Goal: Information Seeking & Learning: Learn about a topic

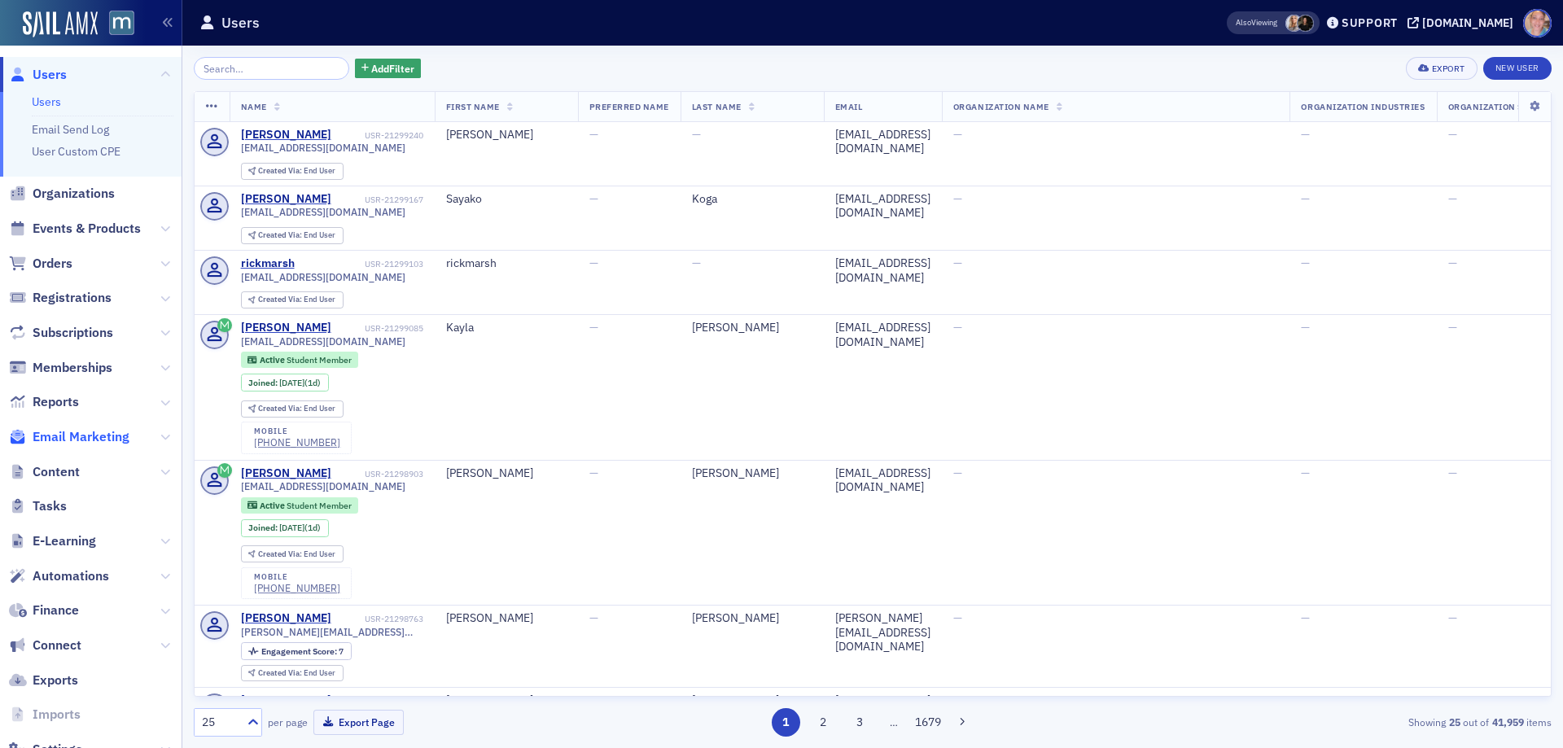
click at [68, 440] on span "Email Marketing" at bounding box center [81, 437] width 97 height 18
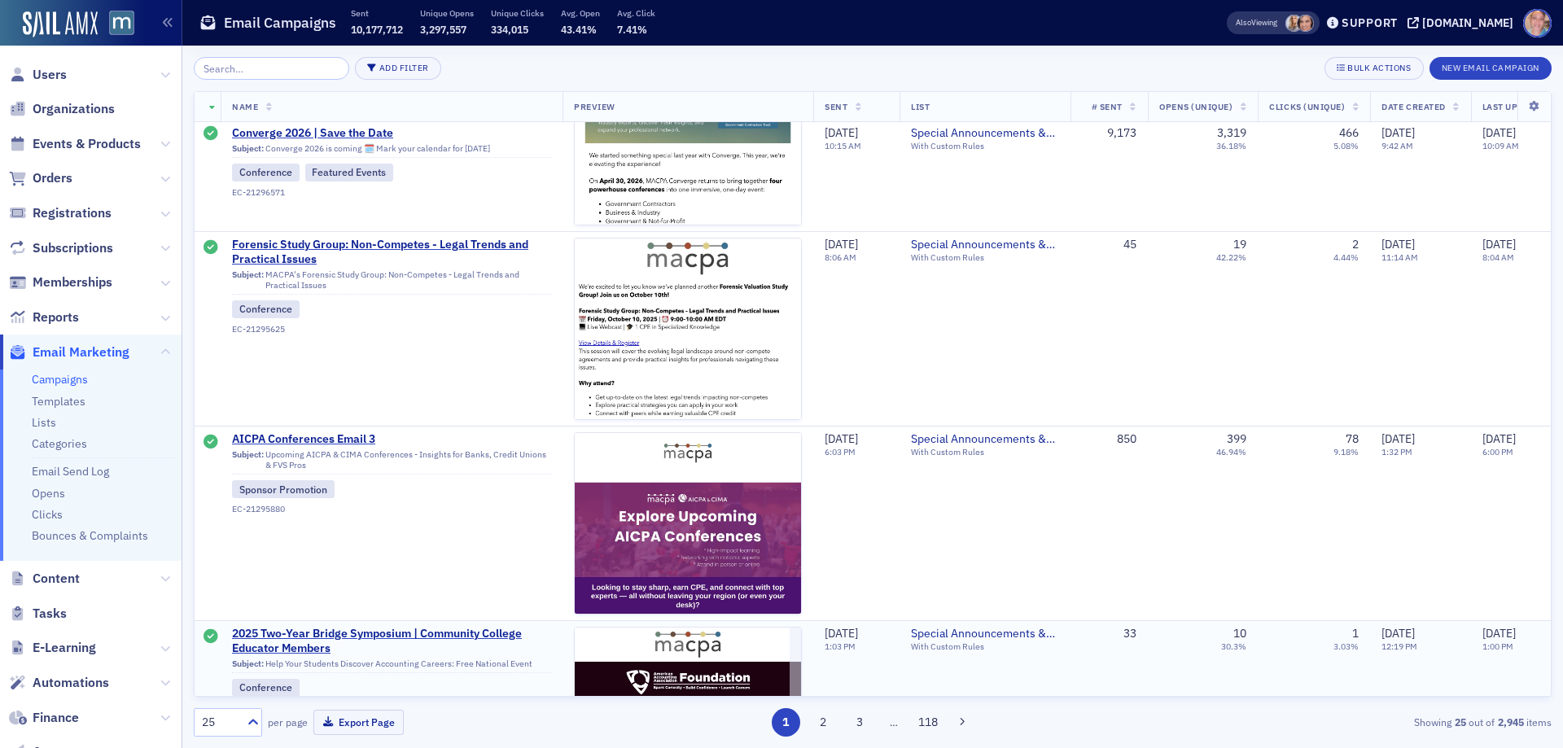
scroll to position [1709, 0]
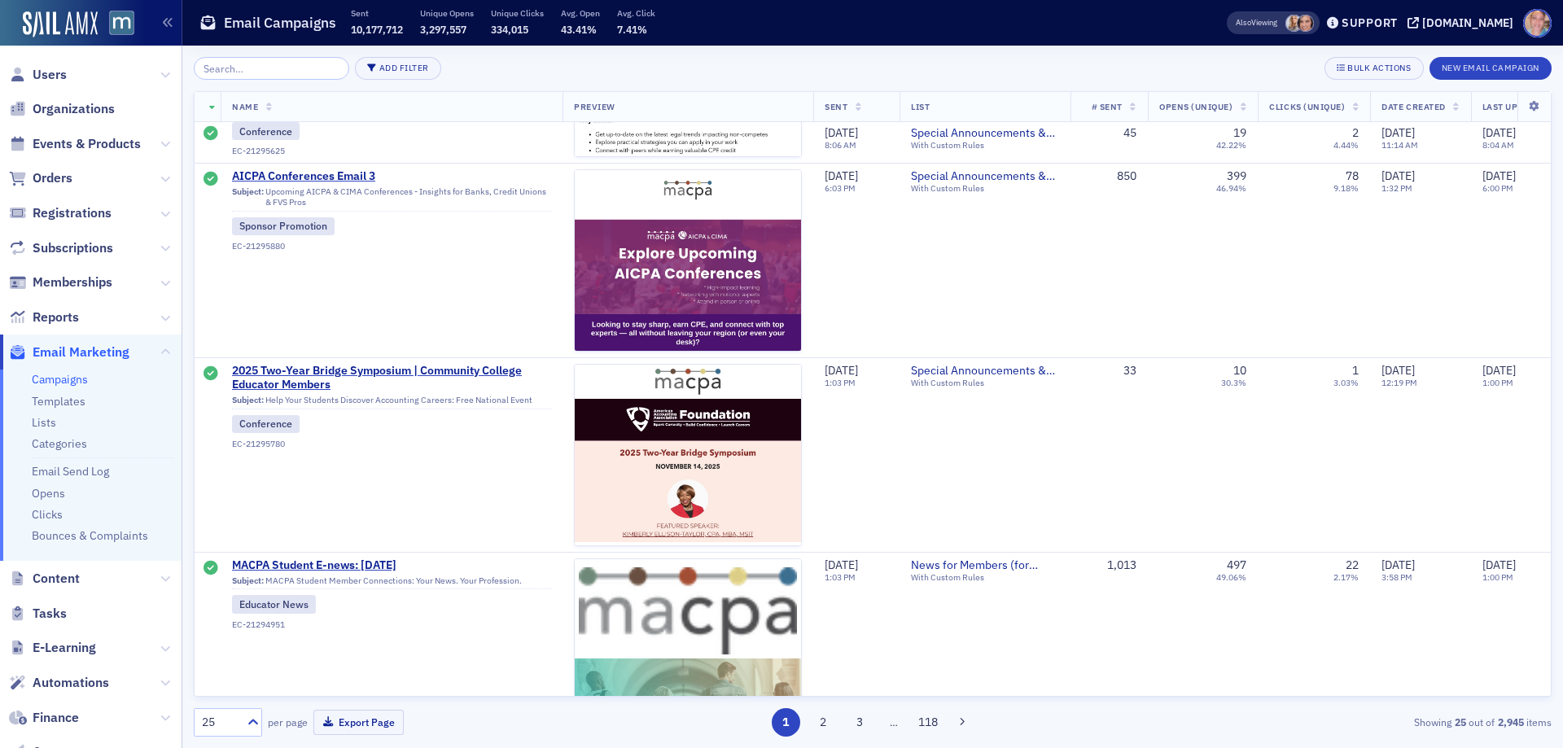
click at [254, 64] on input "search" at bounding box center [271, 68] width 155 height 23
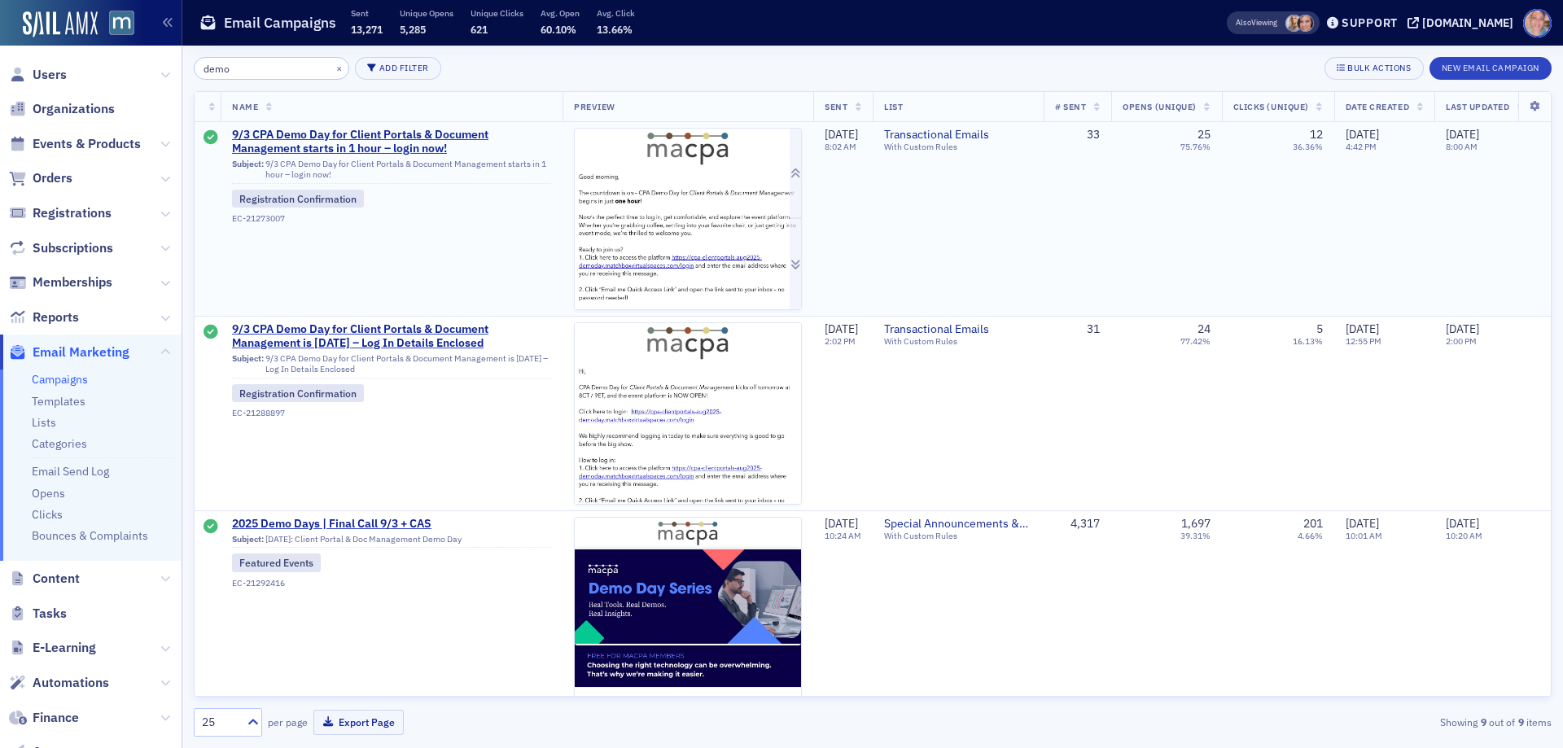
type input "demo"
click at [666, 205] on img at bounding box center [688, 397] width 226 height 536
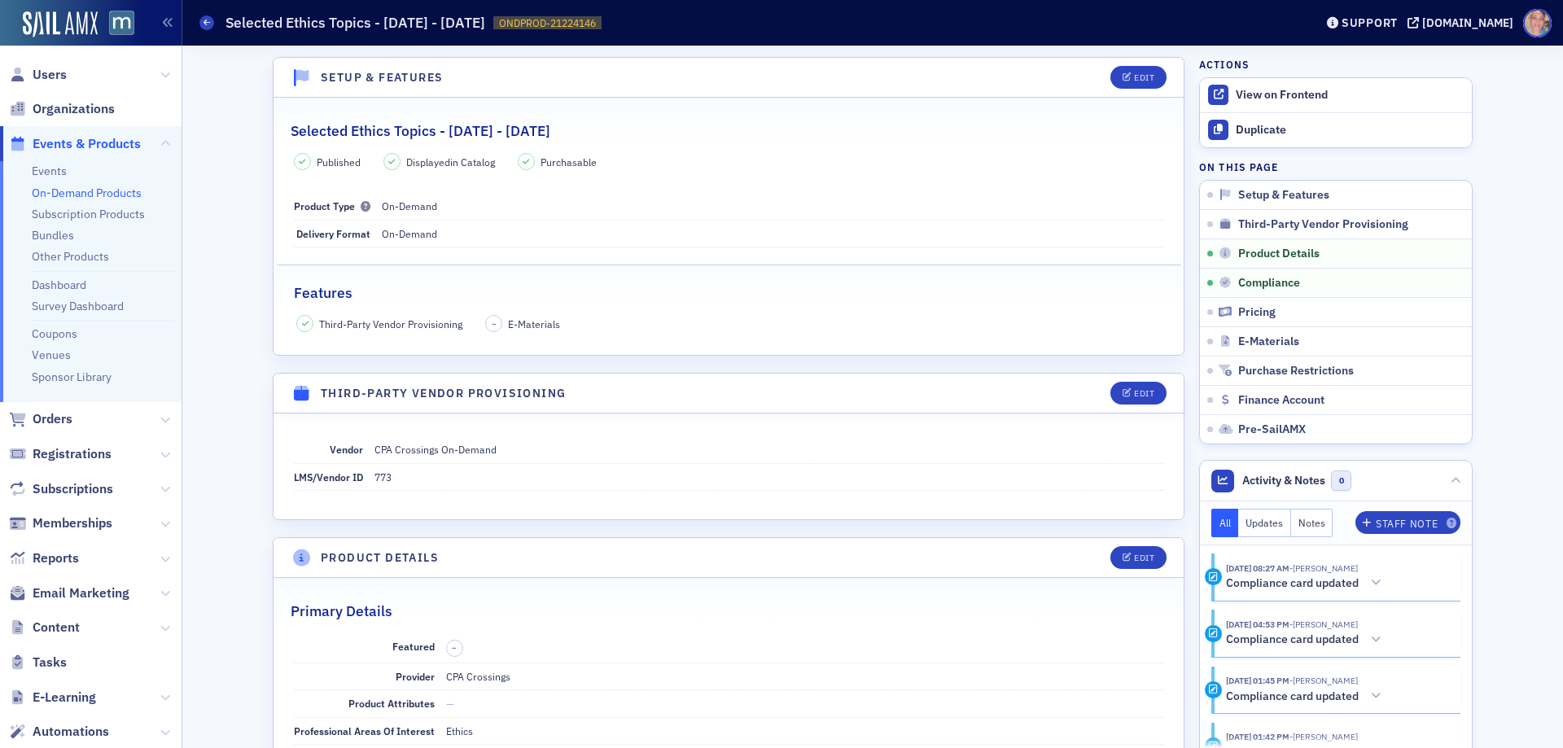
scroll to position [951, 0]
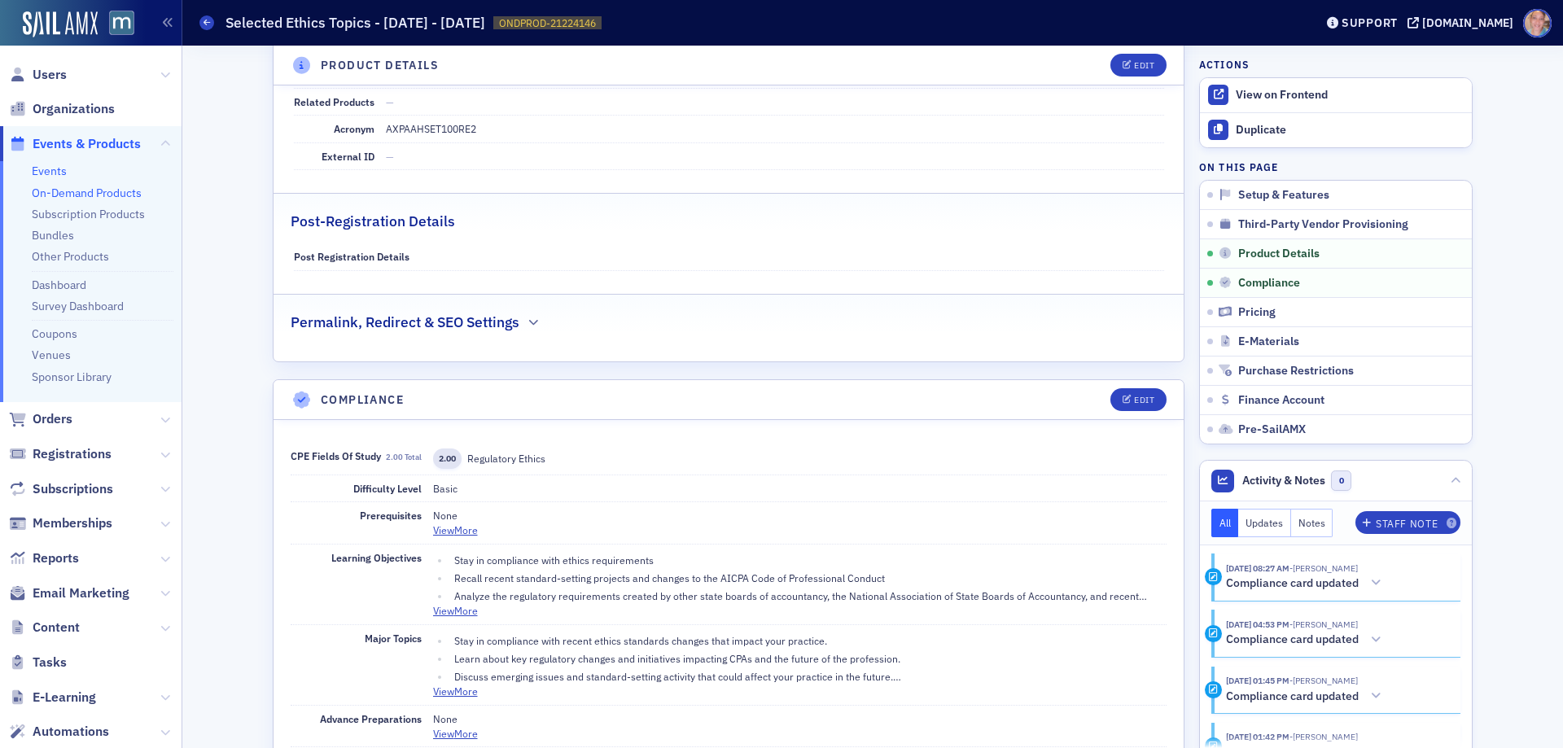
click at [53, 164] on link "Events" at bounding box center [49, 171] width 35 height 15
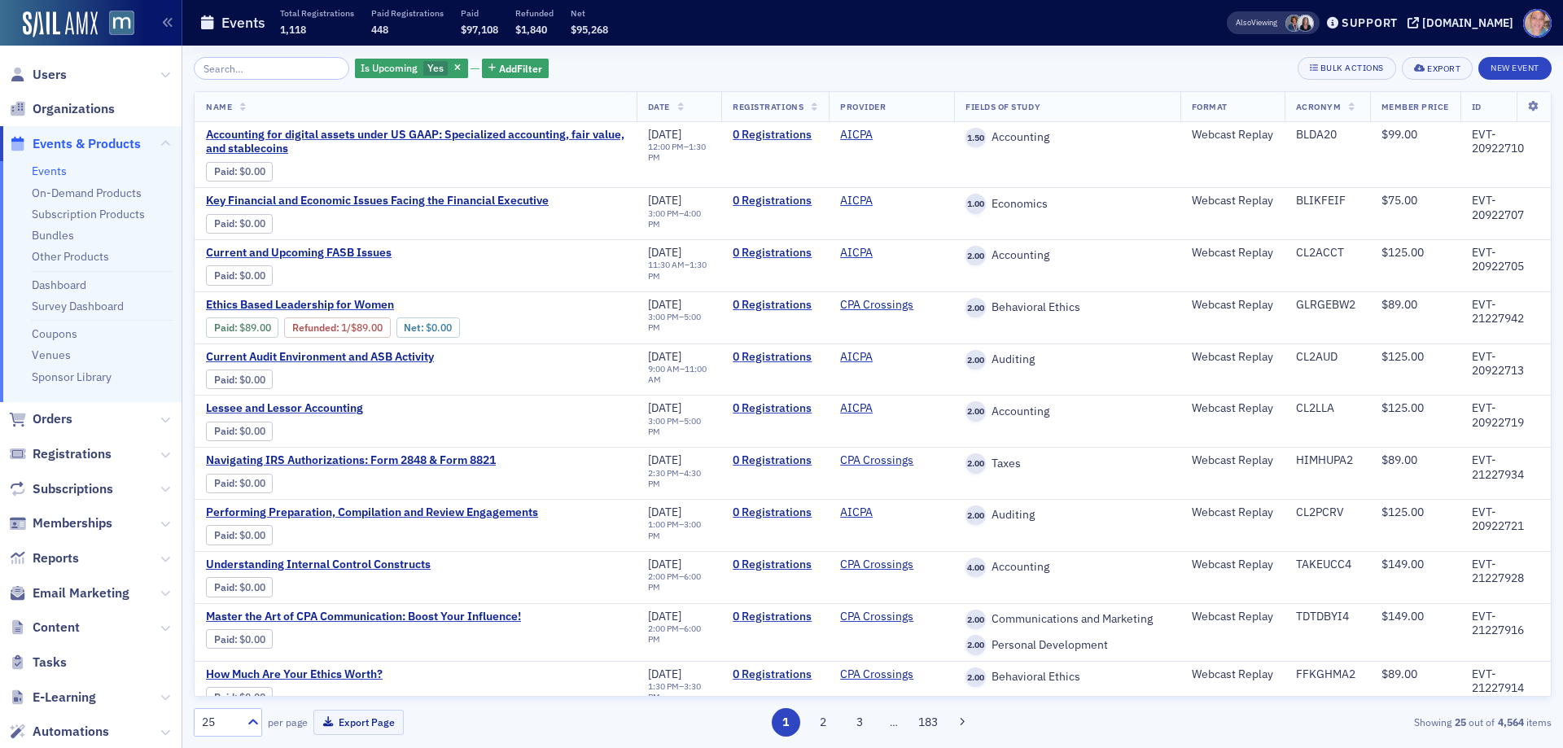
click at [272, 69] on input "search" at bounding box center [271, 68] width 155 height 23
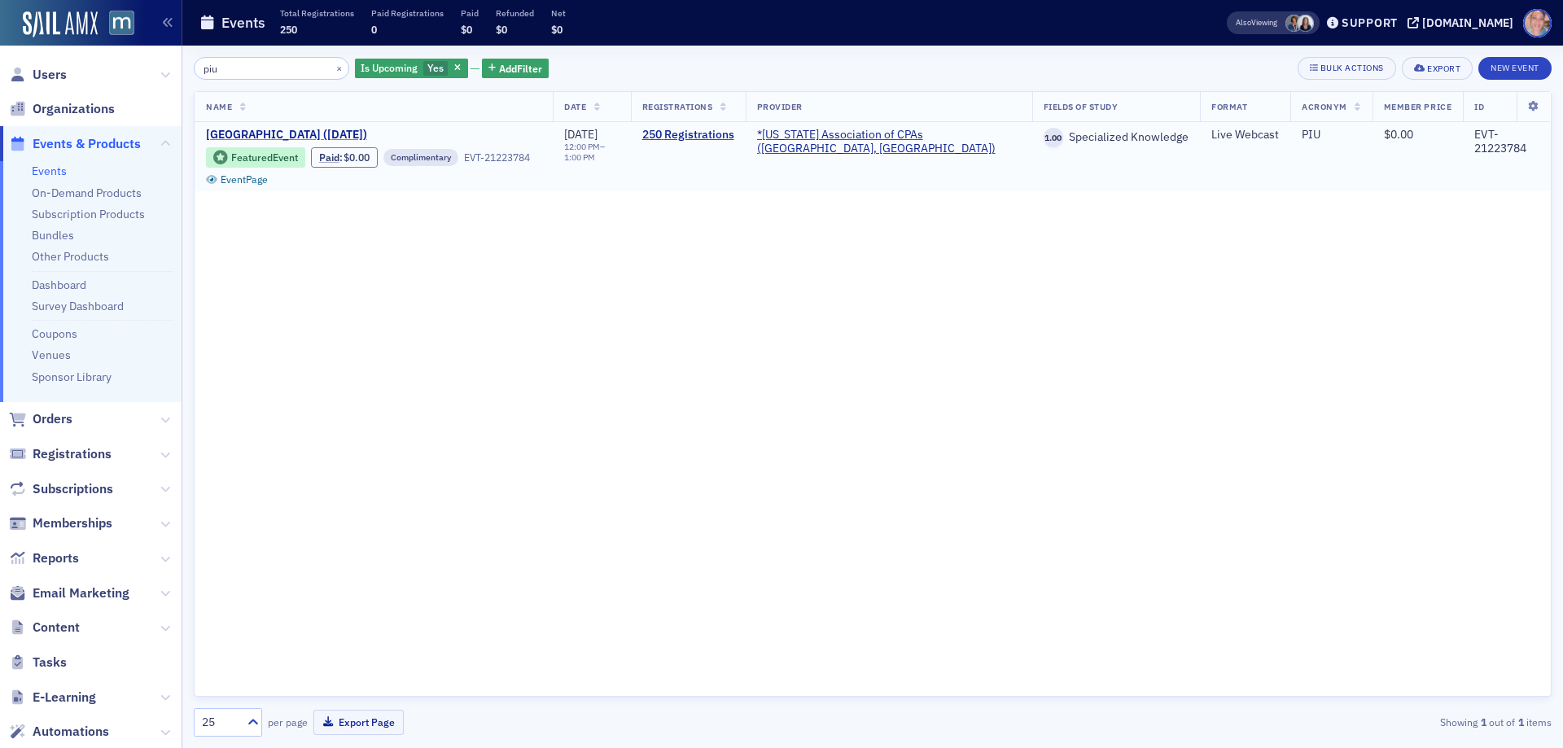
type input "piu"
click at [227, 130] on span "MACPA Town Hall (September 2025)" at bounding box center [342, 135] width 273 height 15
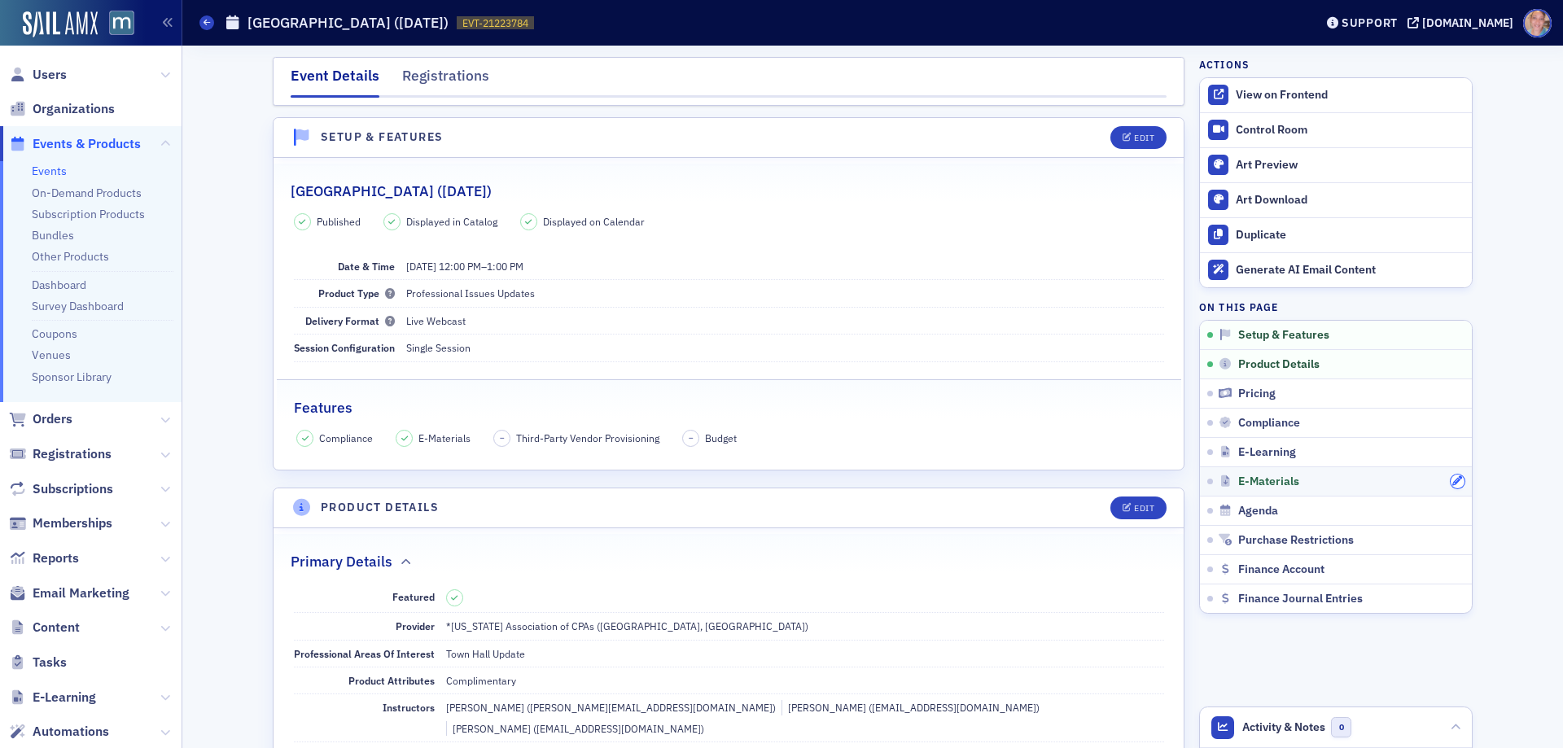
click at [1452, 479] on icon "button" at bounding box center [1457, 481] width 10 height 10
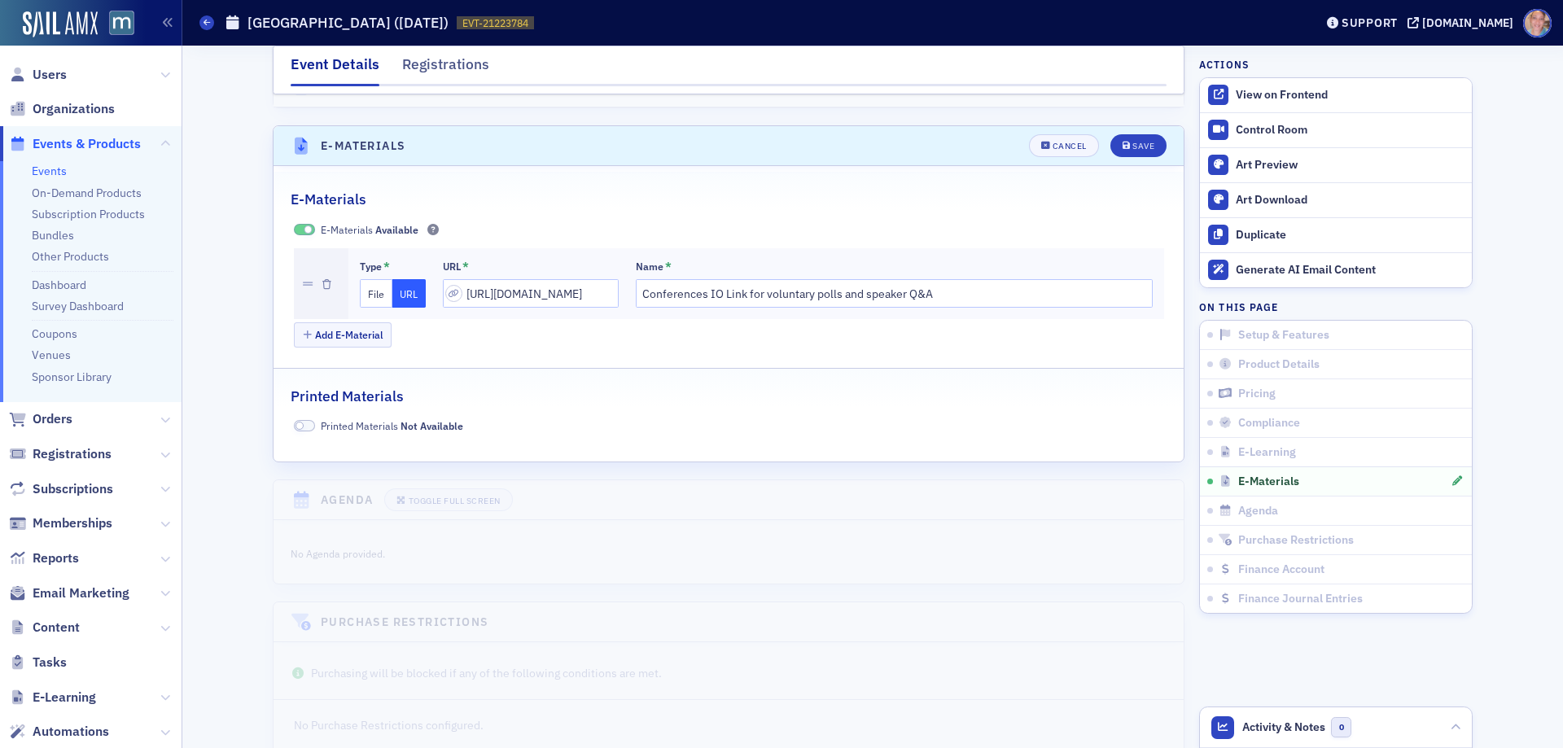
scroll to position [2377, 0]
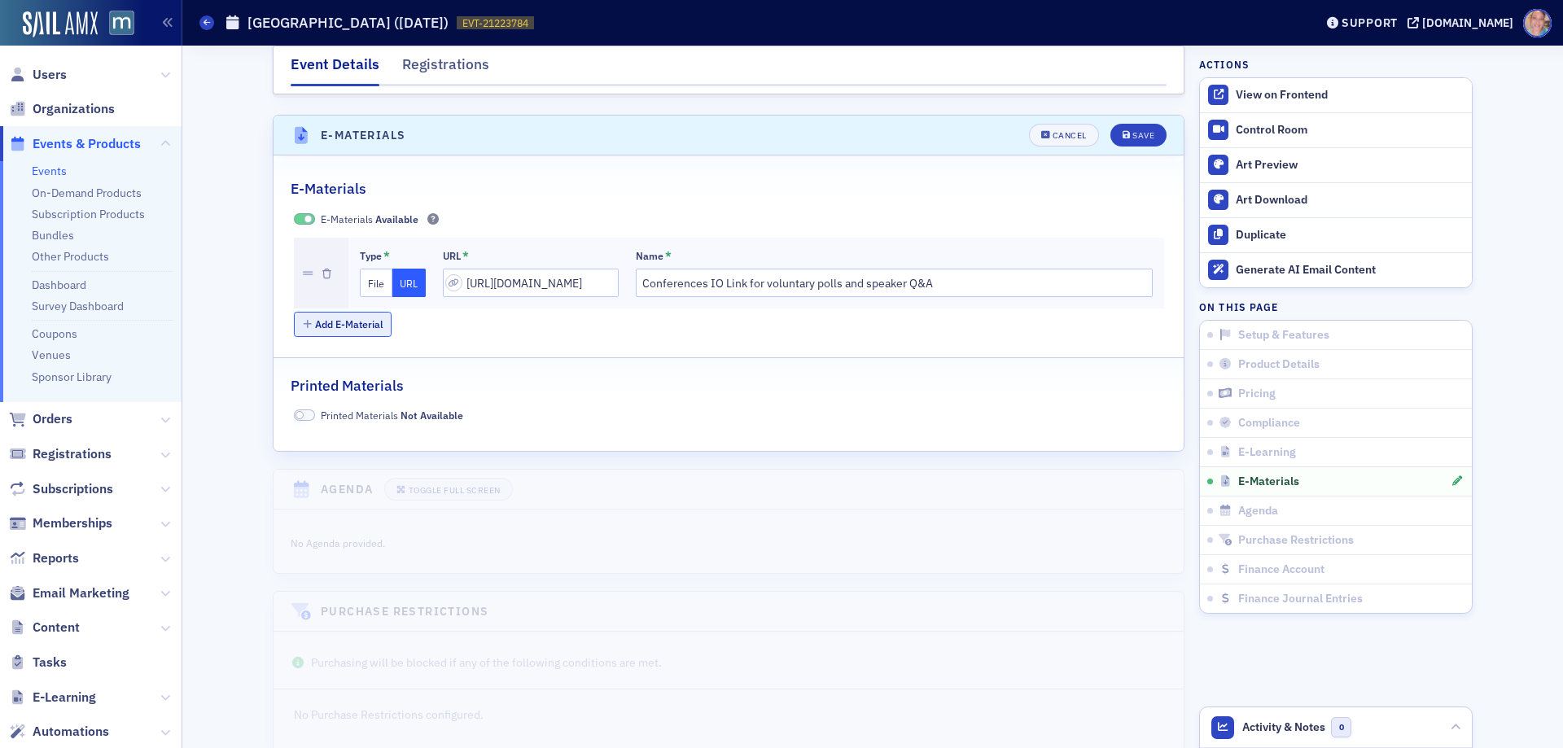
click at [334, 312] on button "Add E-Material" at bounding box center [343, 324] width 98 height 25
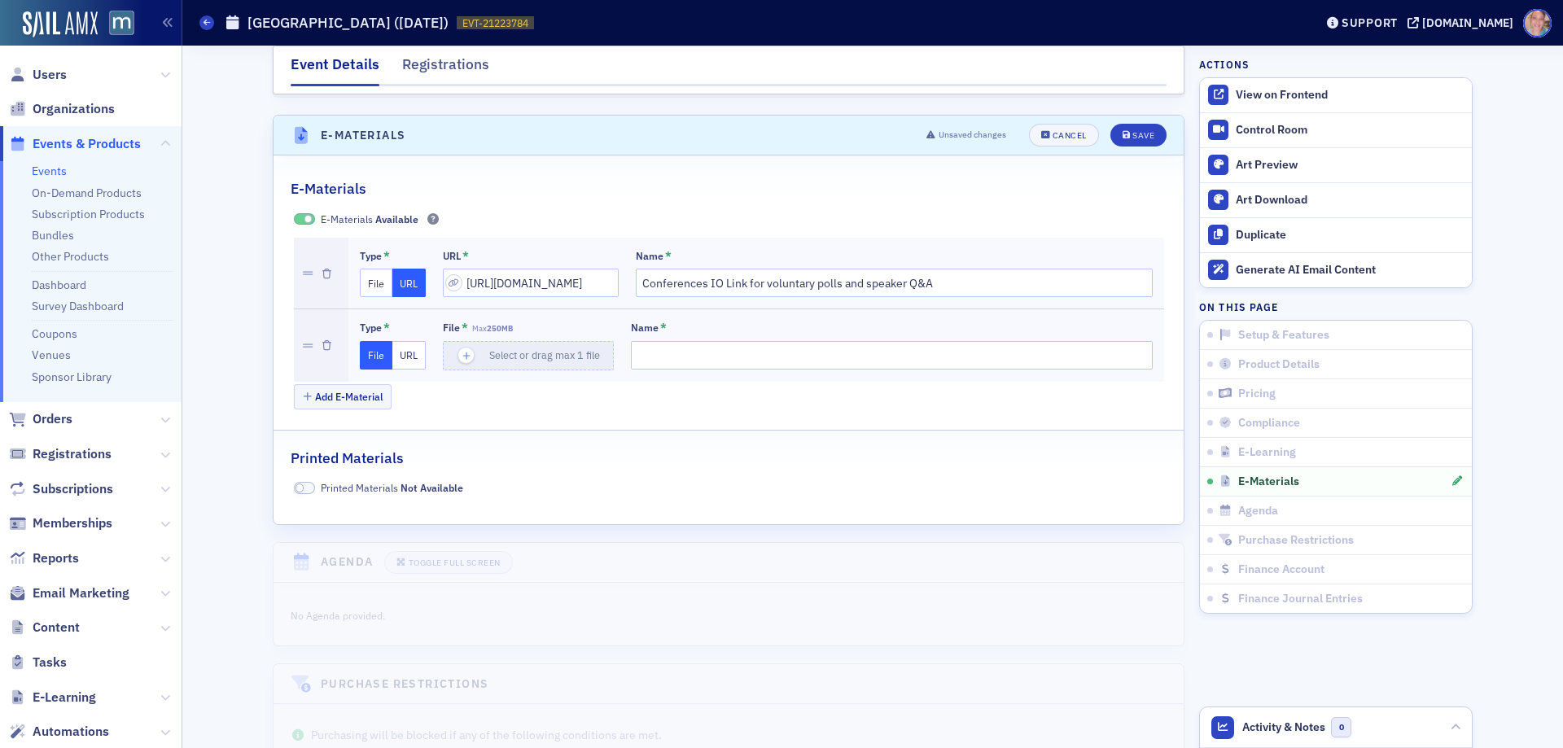
click at [397, 341] on button "URL" at bounding box center [408, 355] width 33 height 28
click at [498, 341] on input "url" at bounding box center [531, 355] width 176 height 28
paste input "https://drive.google.com/file/d/1k7WwXQj0xFtpakEmojROtHehiZrq6bkK/view?usp=driv…"
type input "https://drive.google.com/file/d/1k7WwXQj0xFtpakEmojROtHehiZrq6bkK/view?usp=driv…"
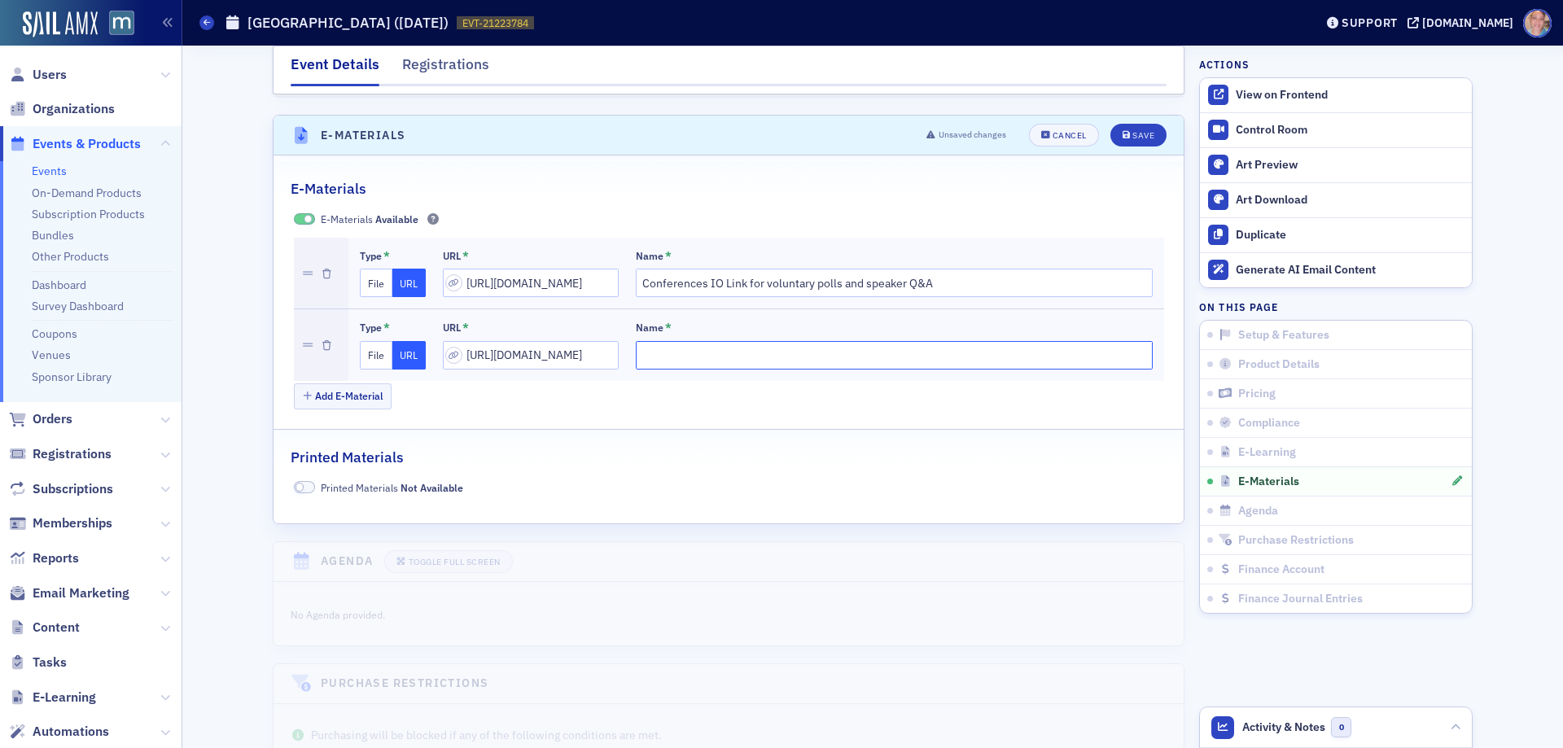
click at [650, 341] on input "Name *" at bounding box center [894, 355] width 517 height 28
type input "September 2025 Town Hall Presentation Slide Deck"
click at [1135, 131] on div "Save" at bounding box center [1143, 135] width 22 height 9
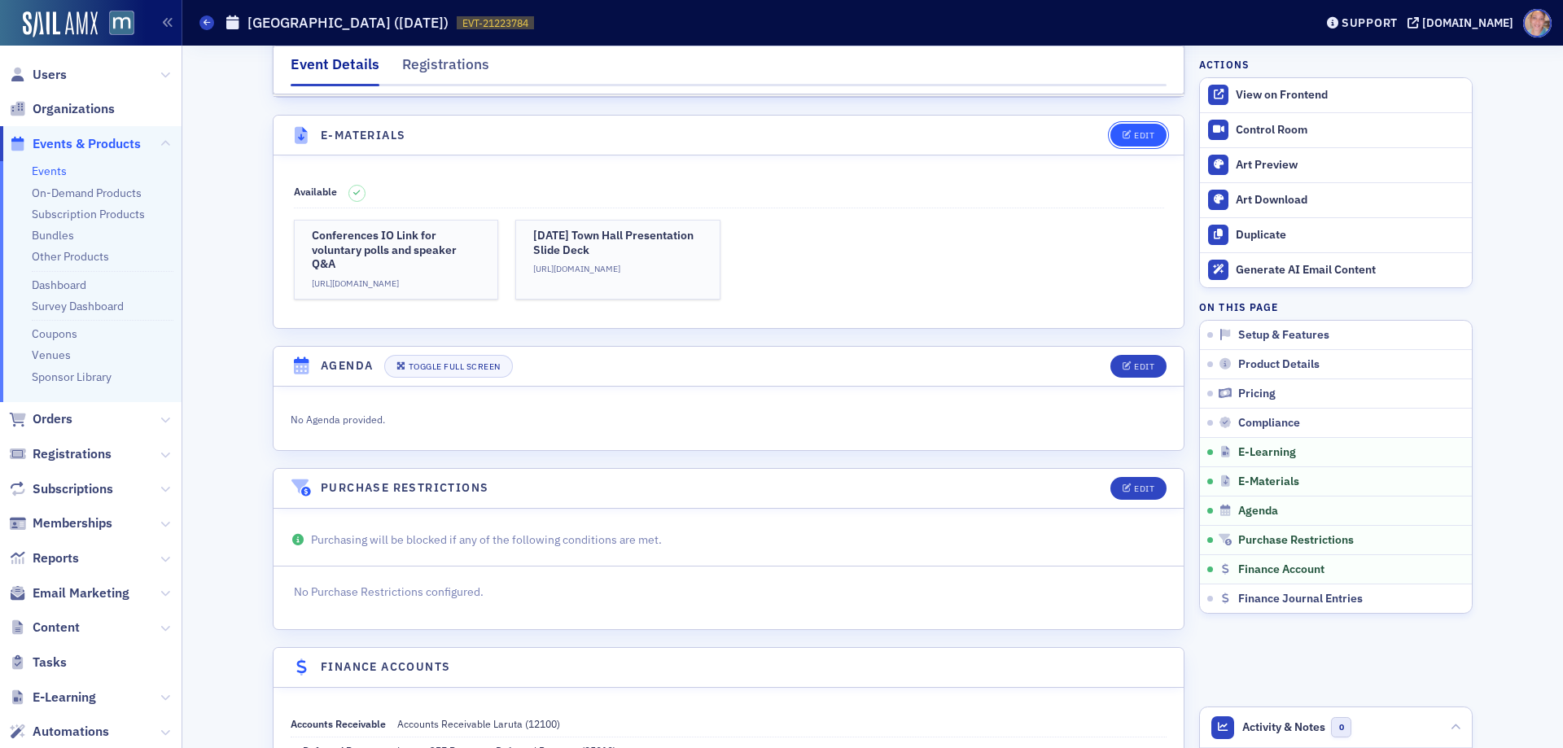
click at [1135, 124] on button "Edit" at bounding box center [1138, 135] width 56 height 23
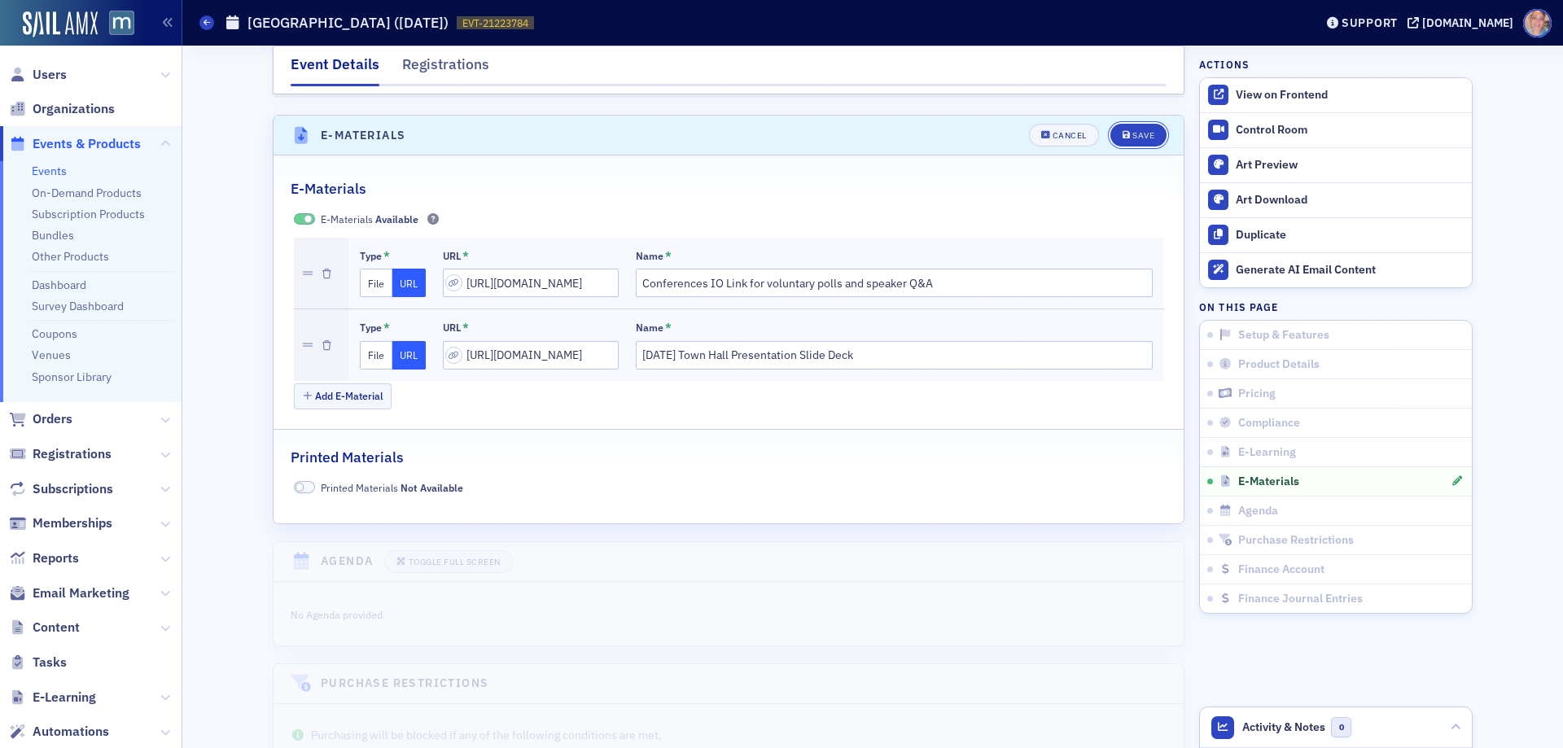
drag, startPoint x: 1138, startPoint y: 108, endPoint x: 1271, endPoint y: 4, distance: 169.3
click at [1137, 124] on button "Save" at bounding box center [1138, 135] width 56 height 23
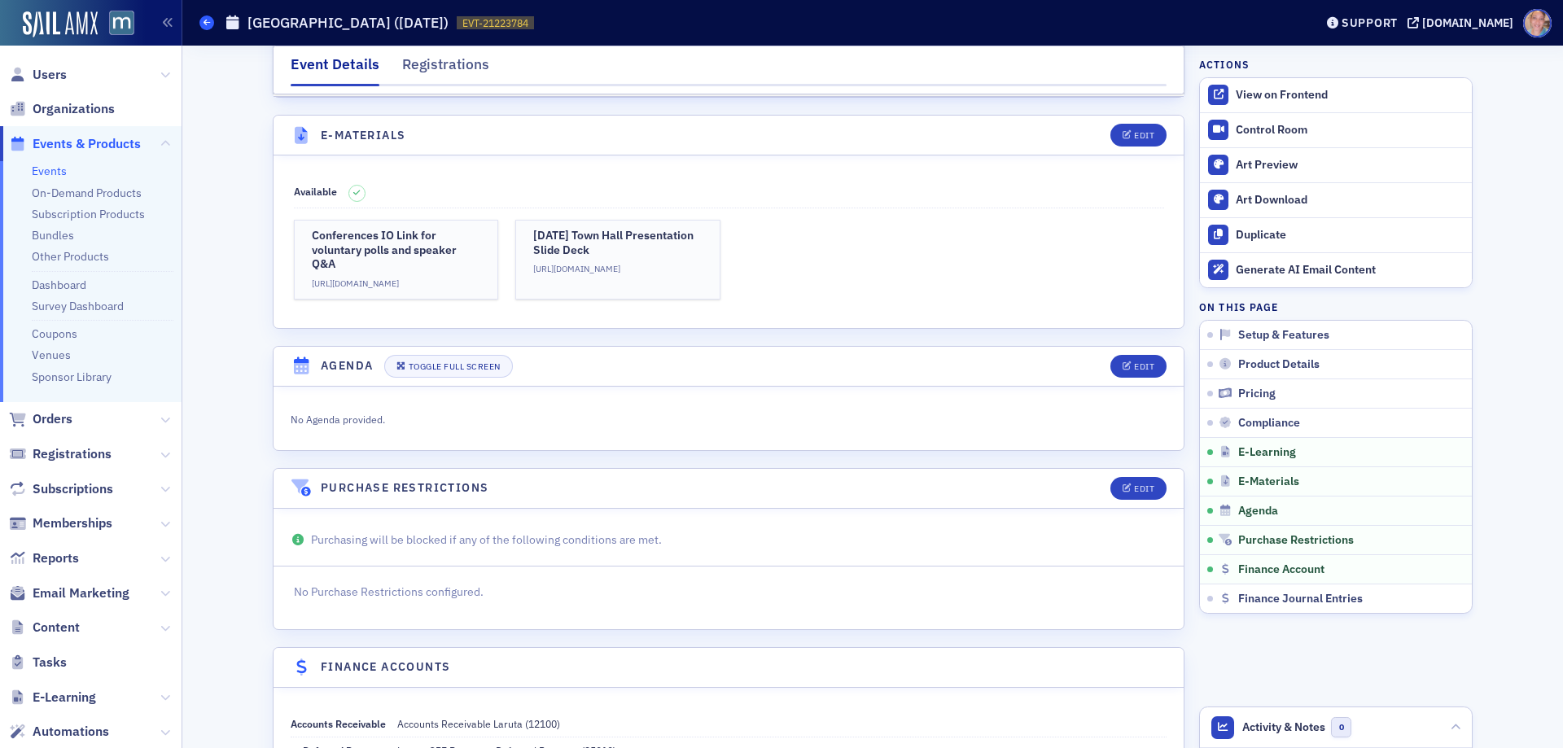
click at [203, 22] on icon at bounding box center [206, 22] width 7 height 7
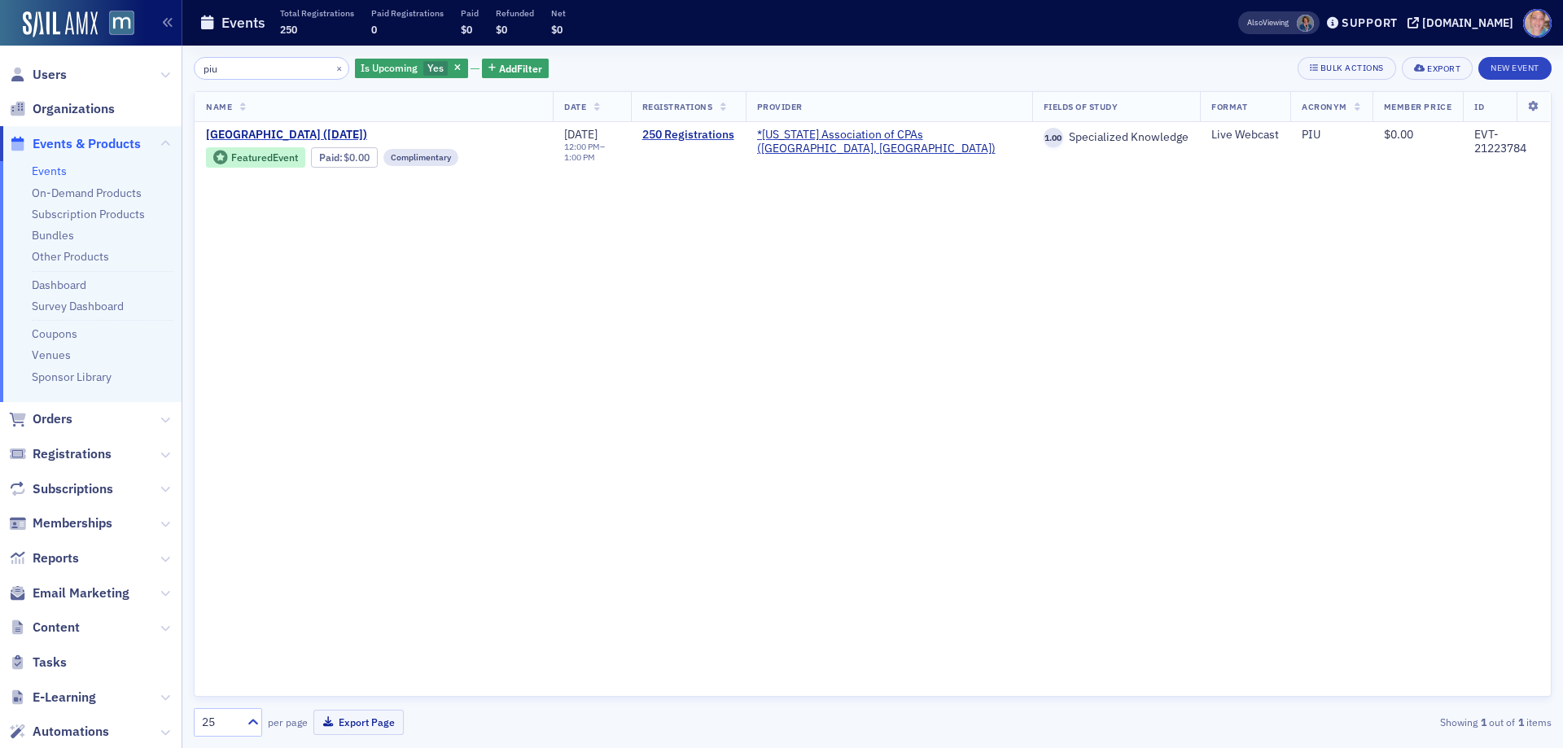
drag, startPoint x: 237, startPoint y: 66, endPoint x: 169, endPoint y: 66, distance: 67.6
click at [169, 66] on div "Users Organizations Events & Products Events On-Demand Products Subscription Pr…" at bounding box center [781, 374] width 1563 height 748
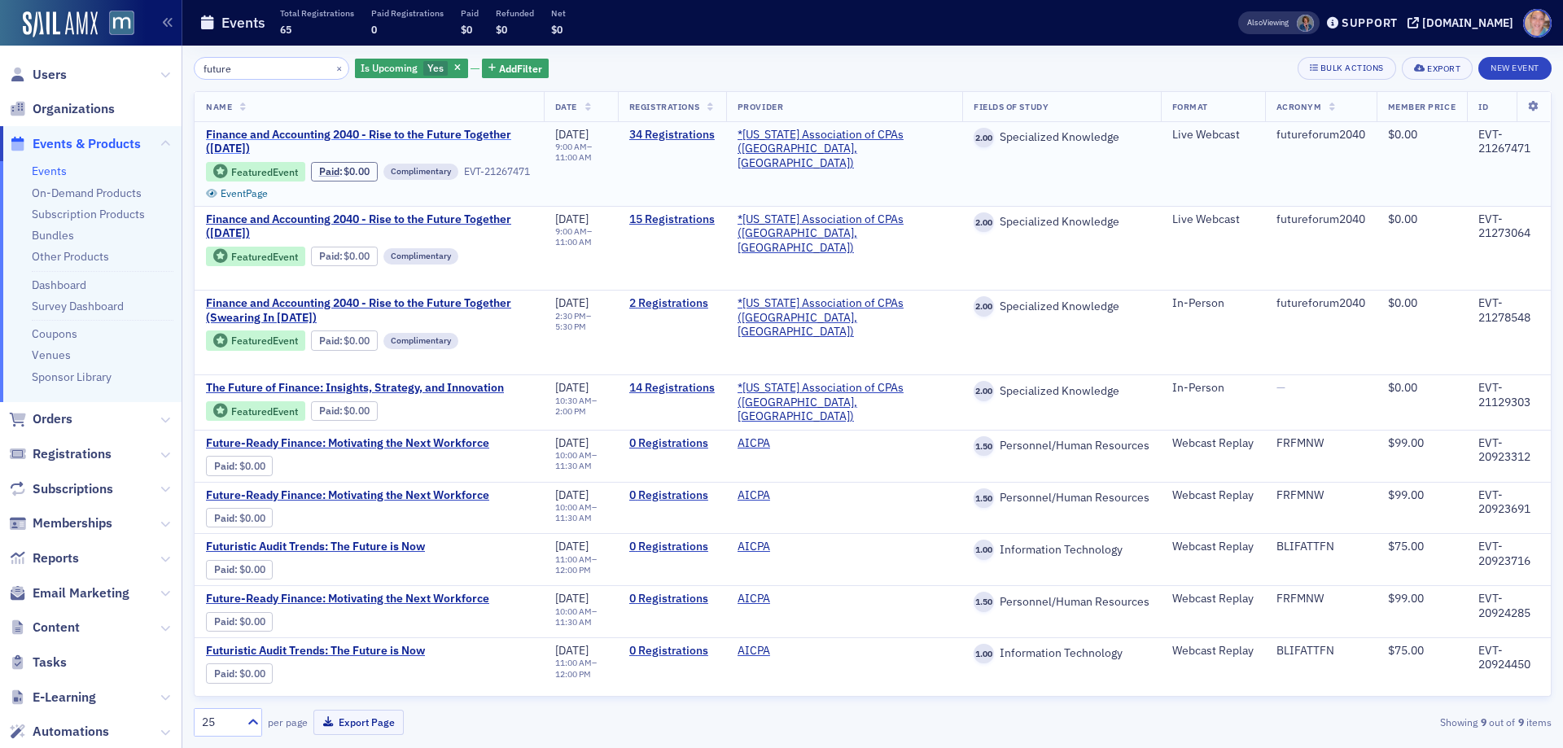
type input "future"
click at [269, 142] on span "Finance and Accounting 2040 - Rise to the Future Together (October 2025)" at bounding box center [369, 142] width 326 height 28
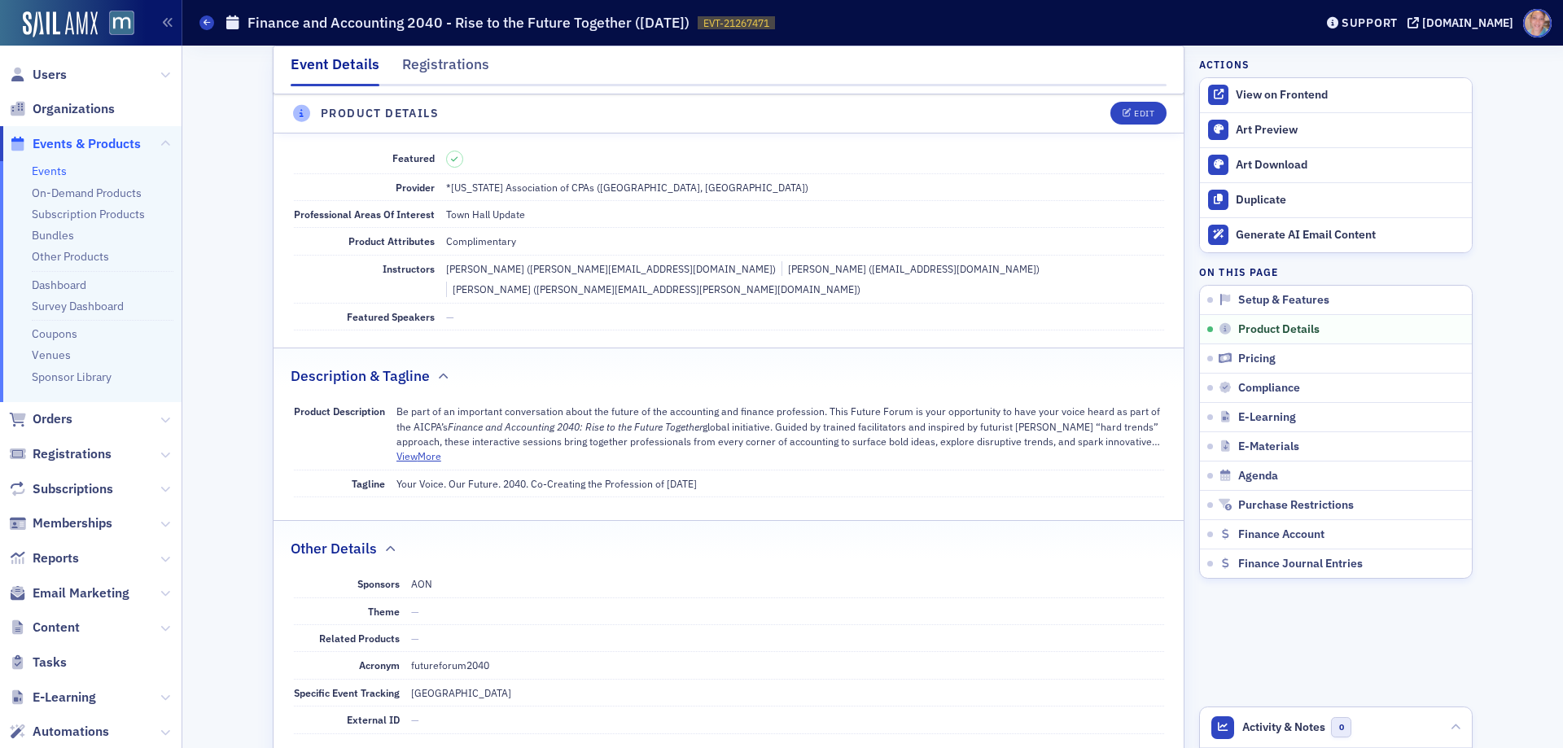
scroll to position [570, 0]
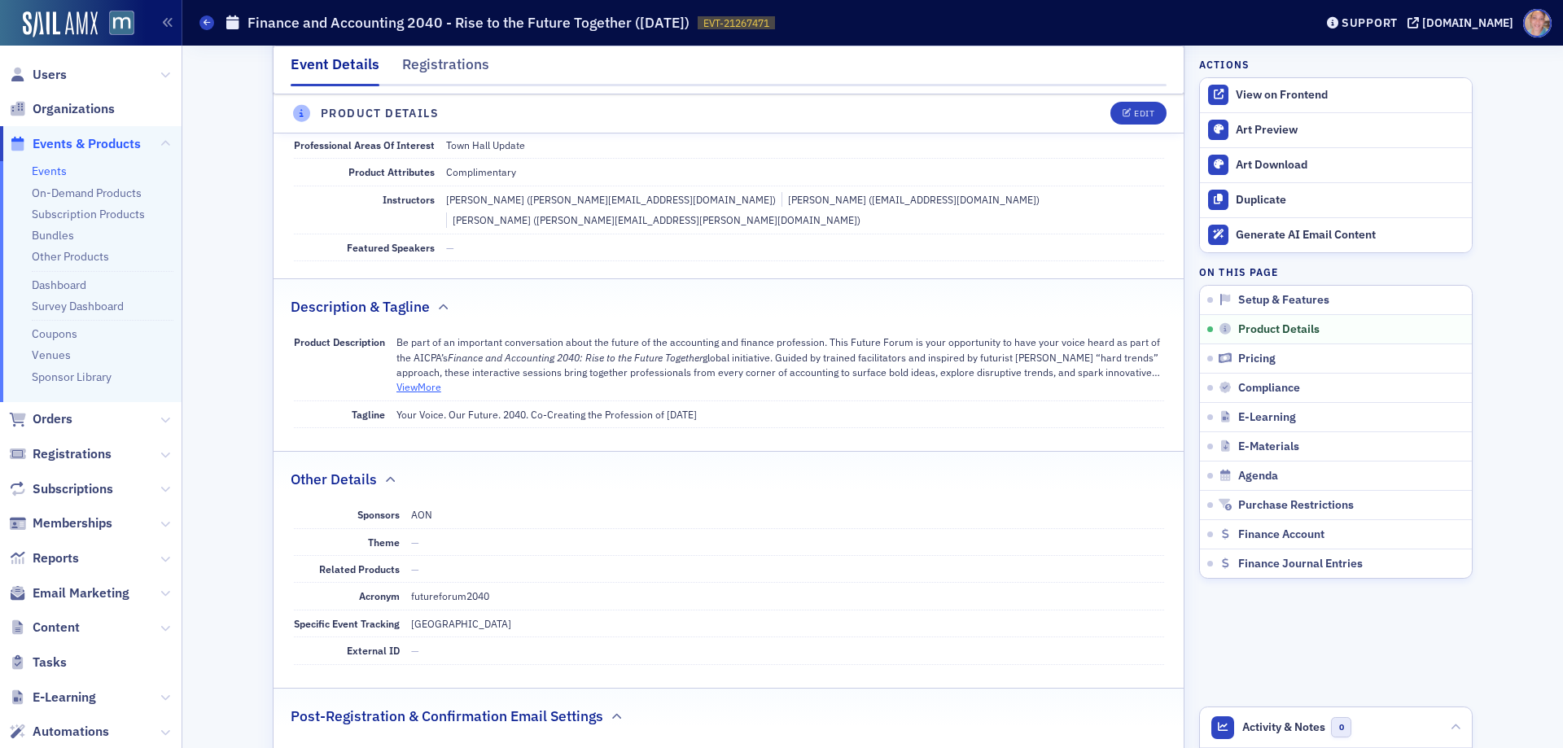
click at [407, 379] on button "View More" at bounding box center [418, 386] width 45 height 15
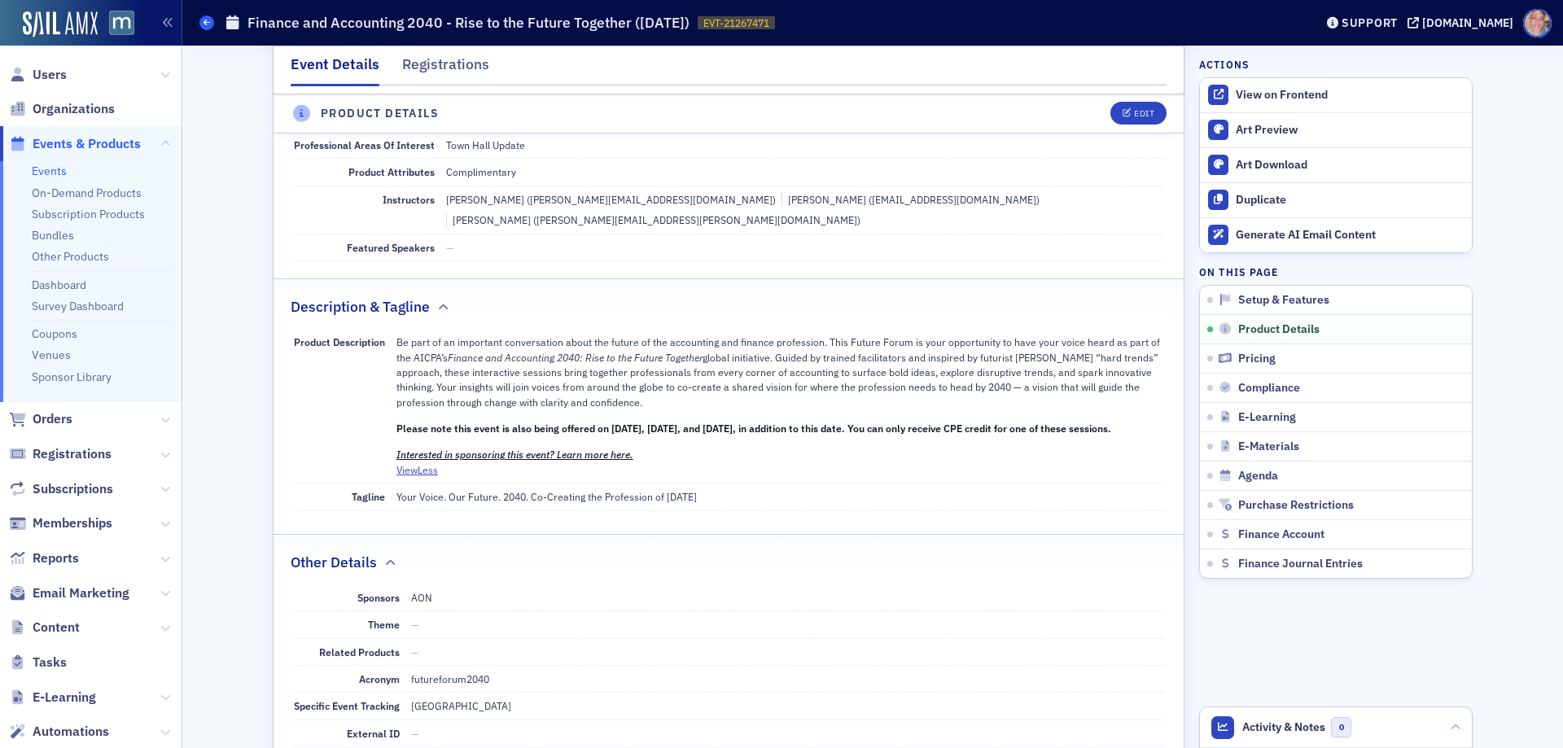
click at [205, 16] on span at bounding box center [206, 22] width 15 height 15
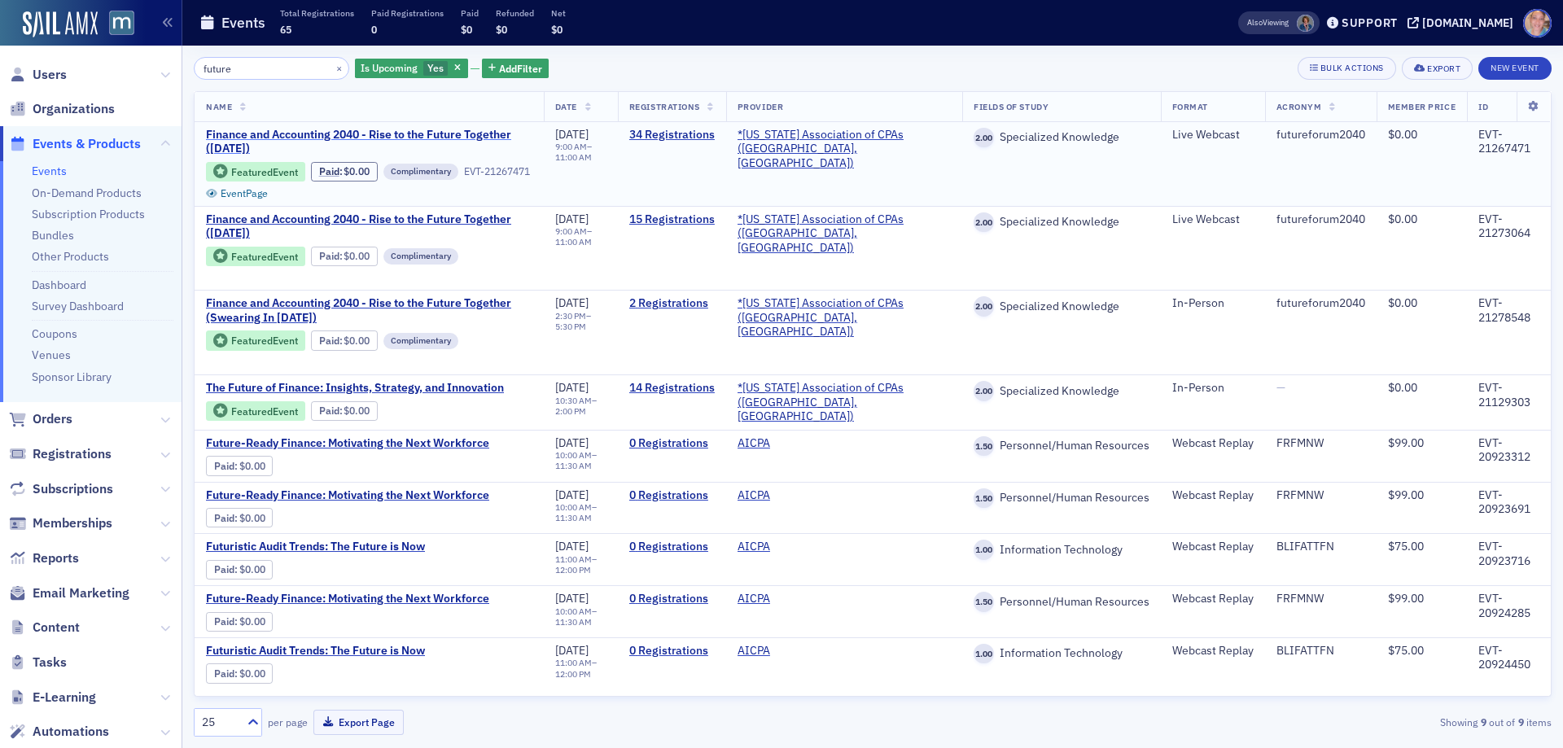
drag, startPoint x: 234, startPoint y: 193, endPoint x: 422, endPoint y: 138, distance: 196.8
click at [78, 373] on link "Sponsor Library" at bounding box center [72, 377] width 80 height 15
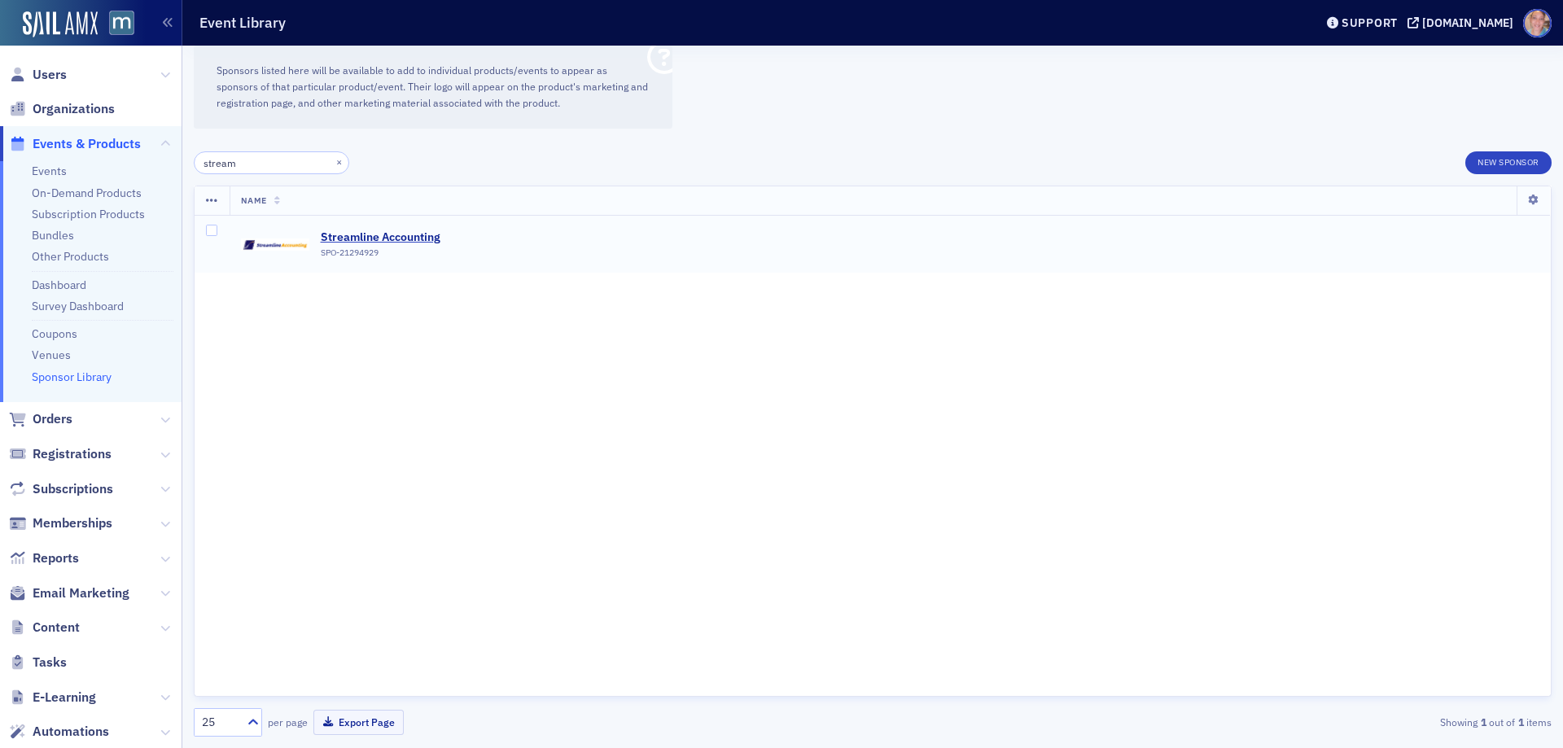
type input "stream"
click at [259, 239] on img at bounding box center [275, 244] width 68 height 46
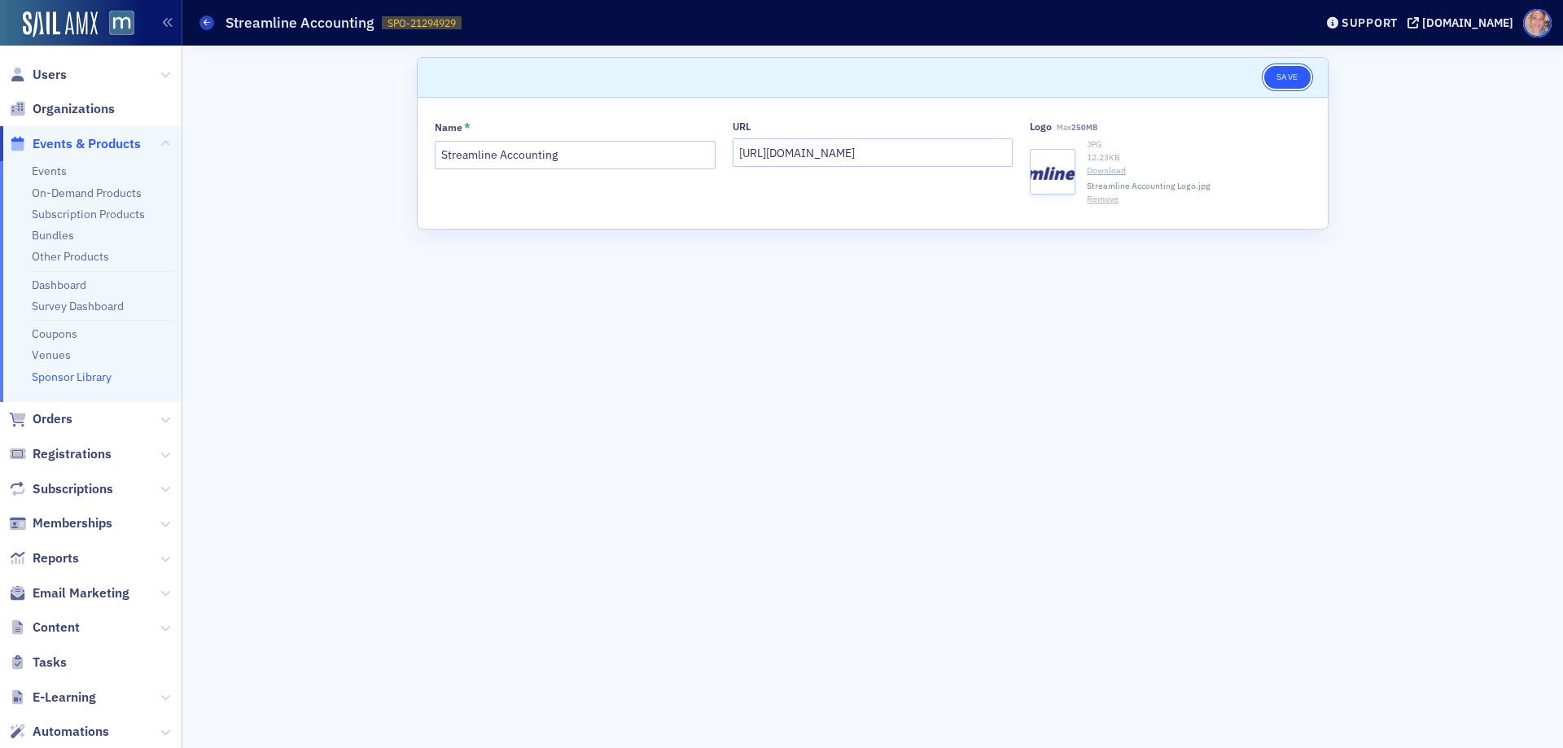
click at [1293, 72] on button "Save" at bounding box center [1287, 77] width 46 height 23
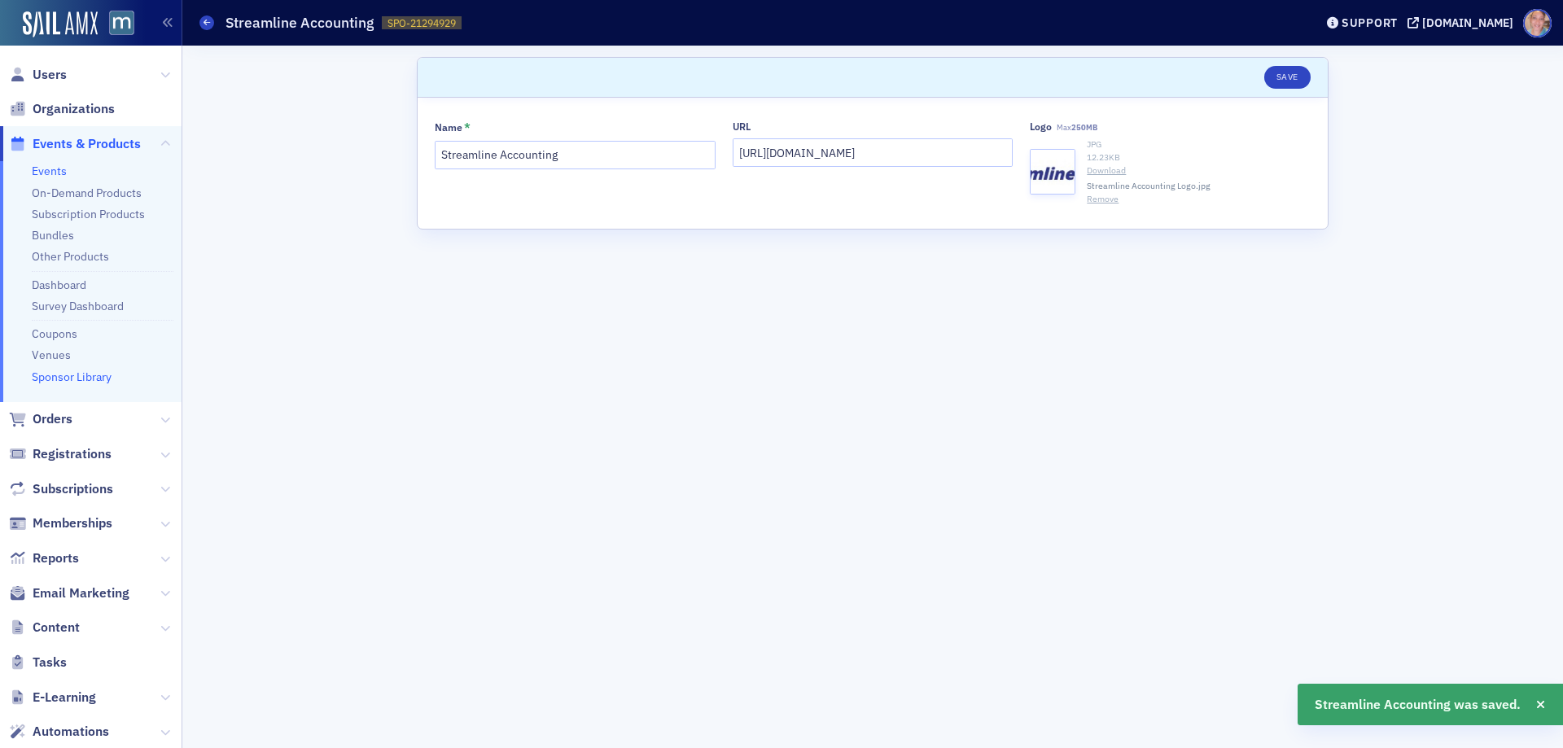
click at [65, 172] on link "Events" at bounding box center [49, 171] width 35 height 15
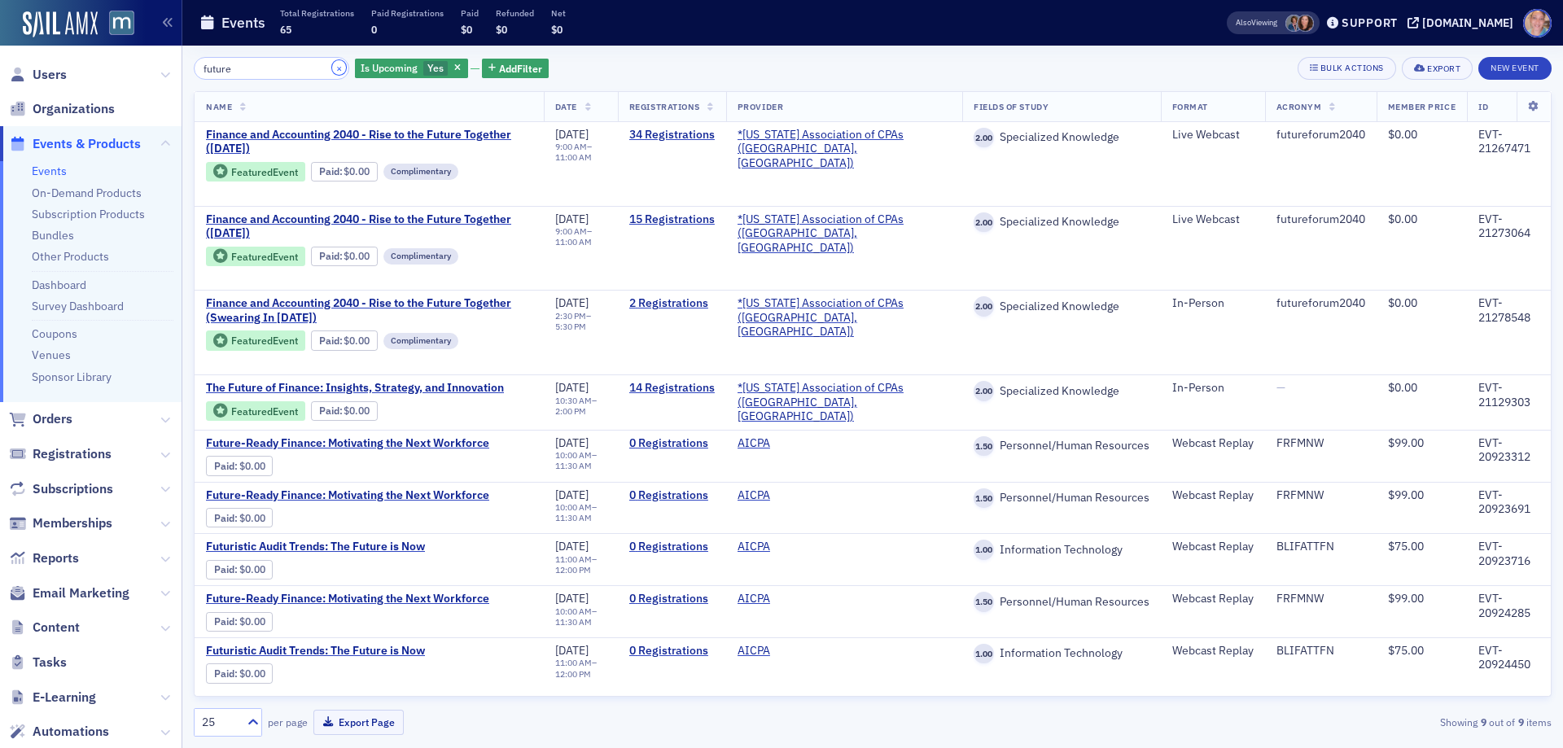
click at [332, 67] on button "×" at bounding box center [339, 67] width 15 height 15
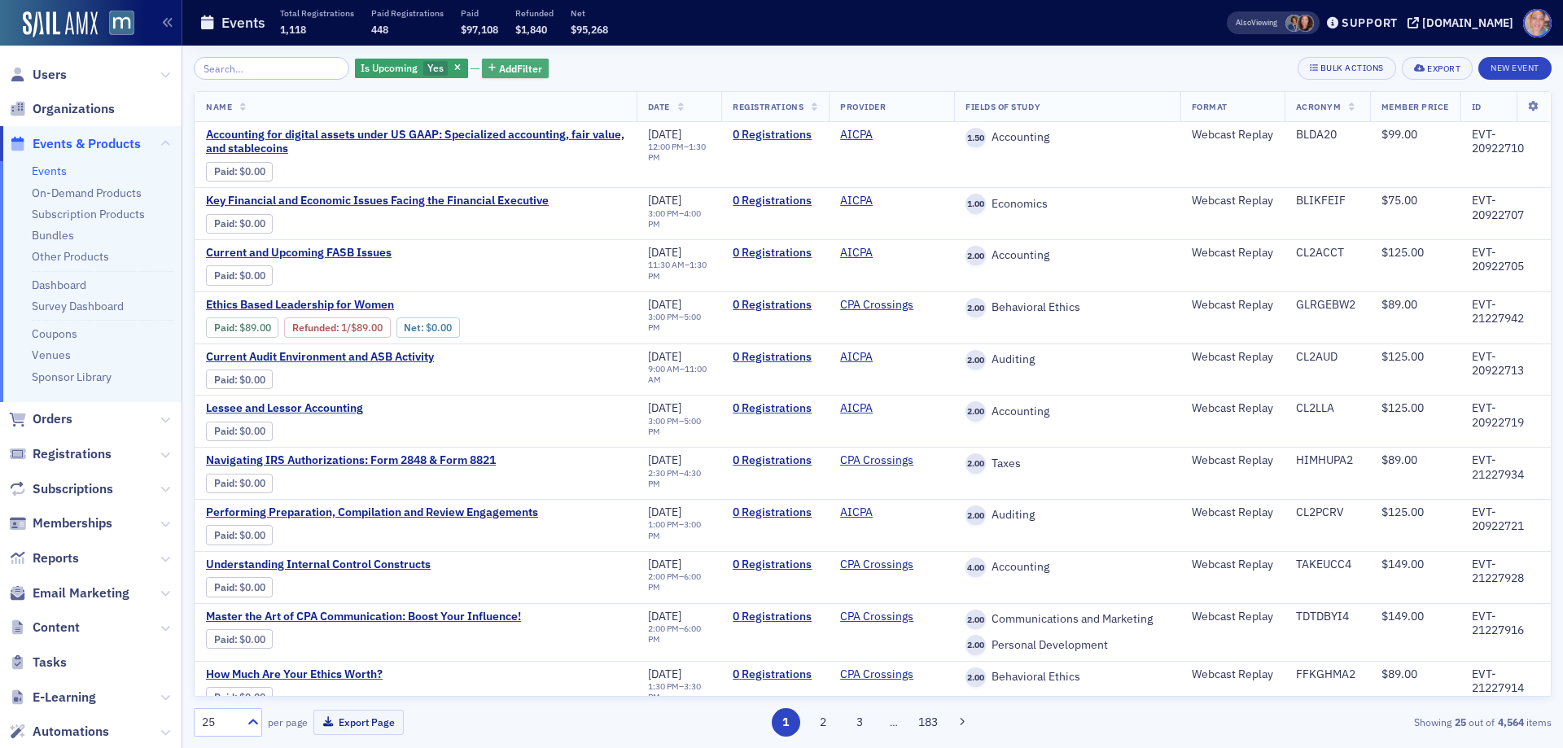
click at [514, 70] on span "Add Filter" at bounding box center [520, 68] width 43 height 15
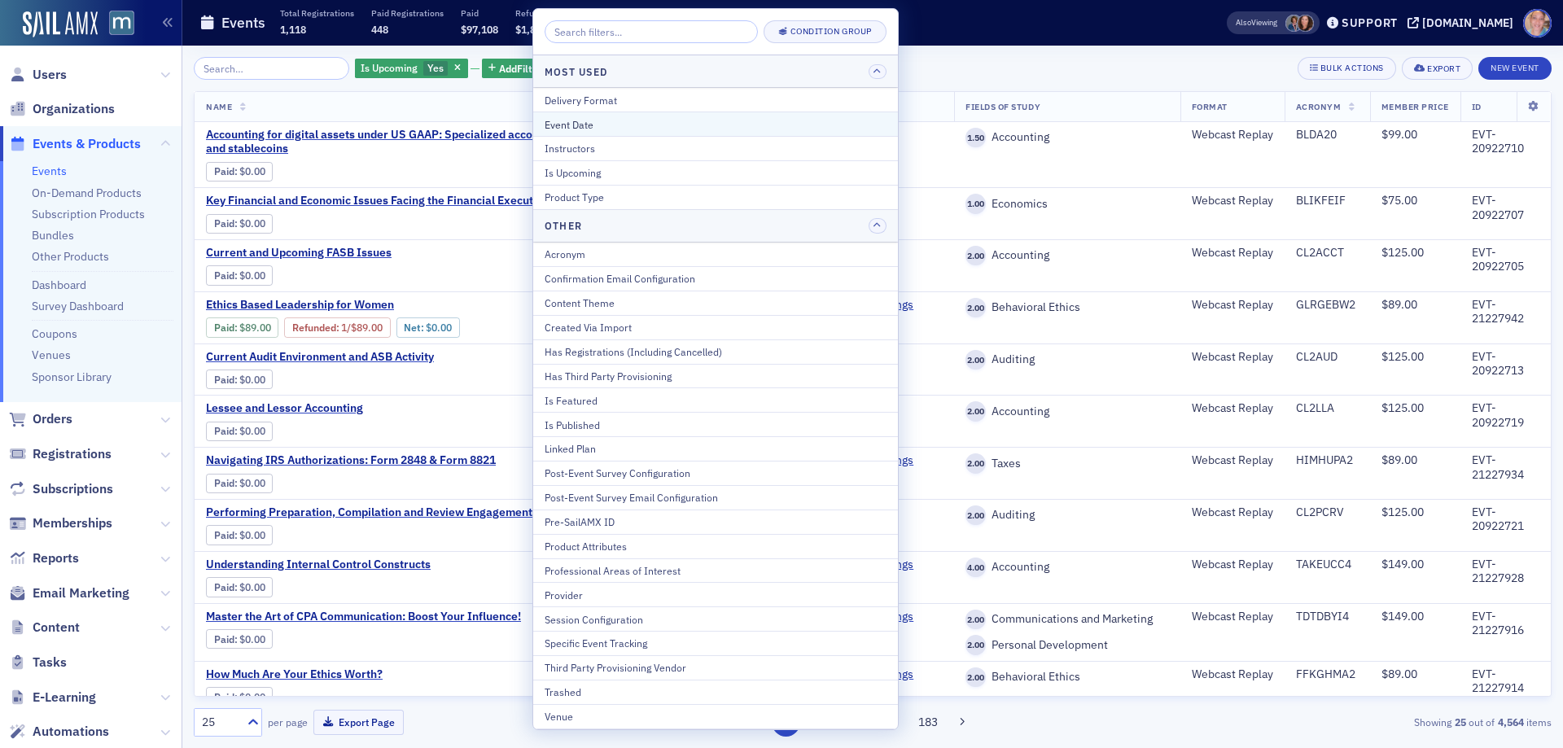
click at [589, 120] on div "Event Date" at bounding box center [716, 124] width 342 height 15
select select "8"
select select "2025"
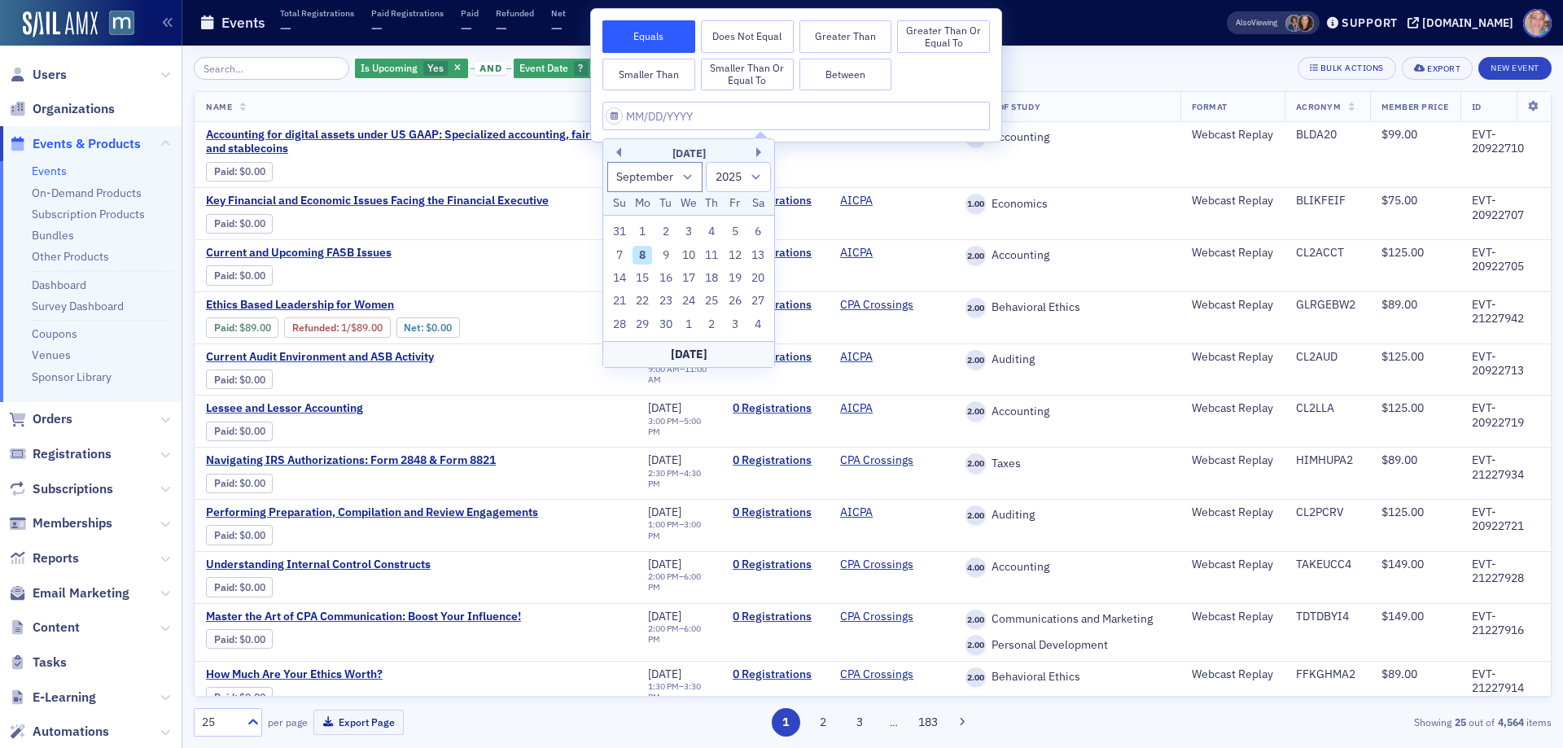
click at [855, 76] on button "Between" at bounding box center [845, 75] width 93 height 33
select select "8"
select select "2025"
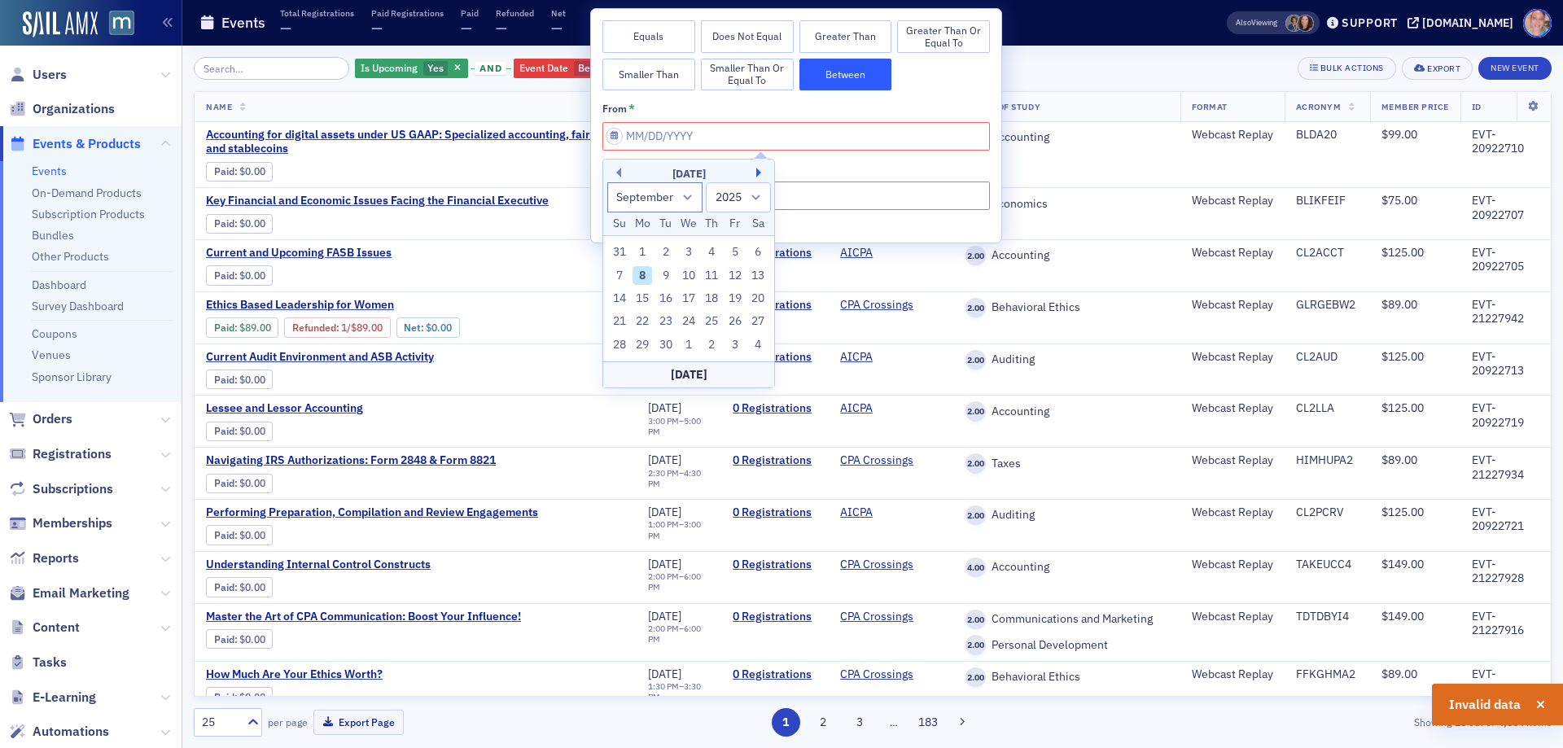
click at [758, 172] on button "Next Month" at bounding box center [761, 173] width 10 height 10
select select "10"
drag, startPoint x: 638, startPoint y: 320, endPoint x: 795, endPoint y: 239, distance: 176.6
click at [637, 320] on div "17" at bounding box center [642, 322] width 20 height 20
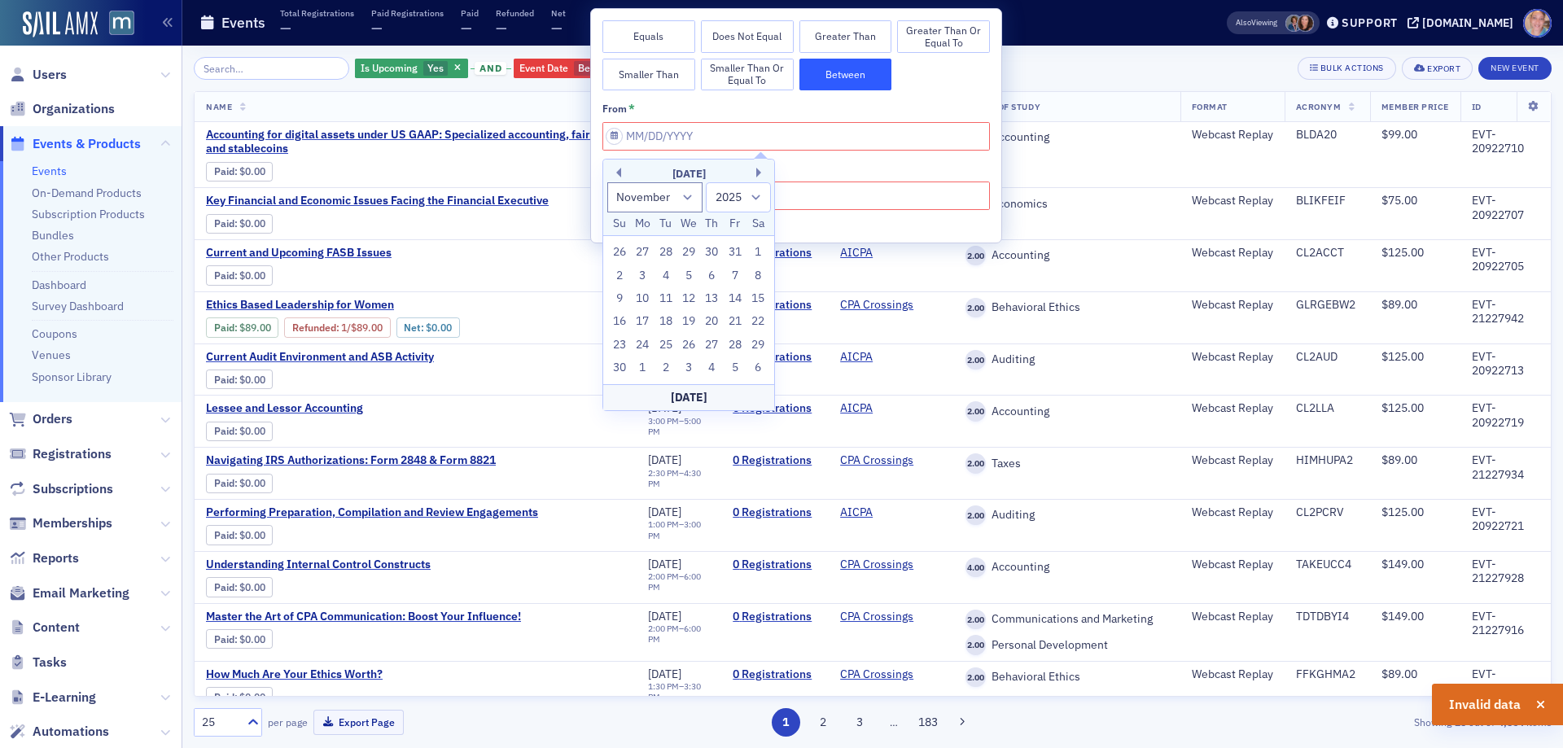
type input "11/17/2025"
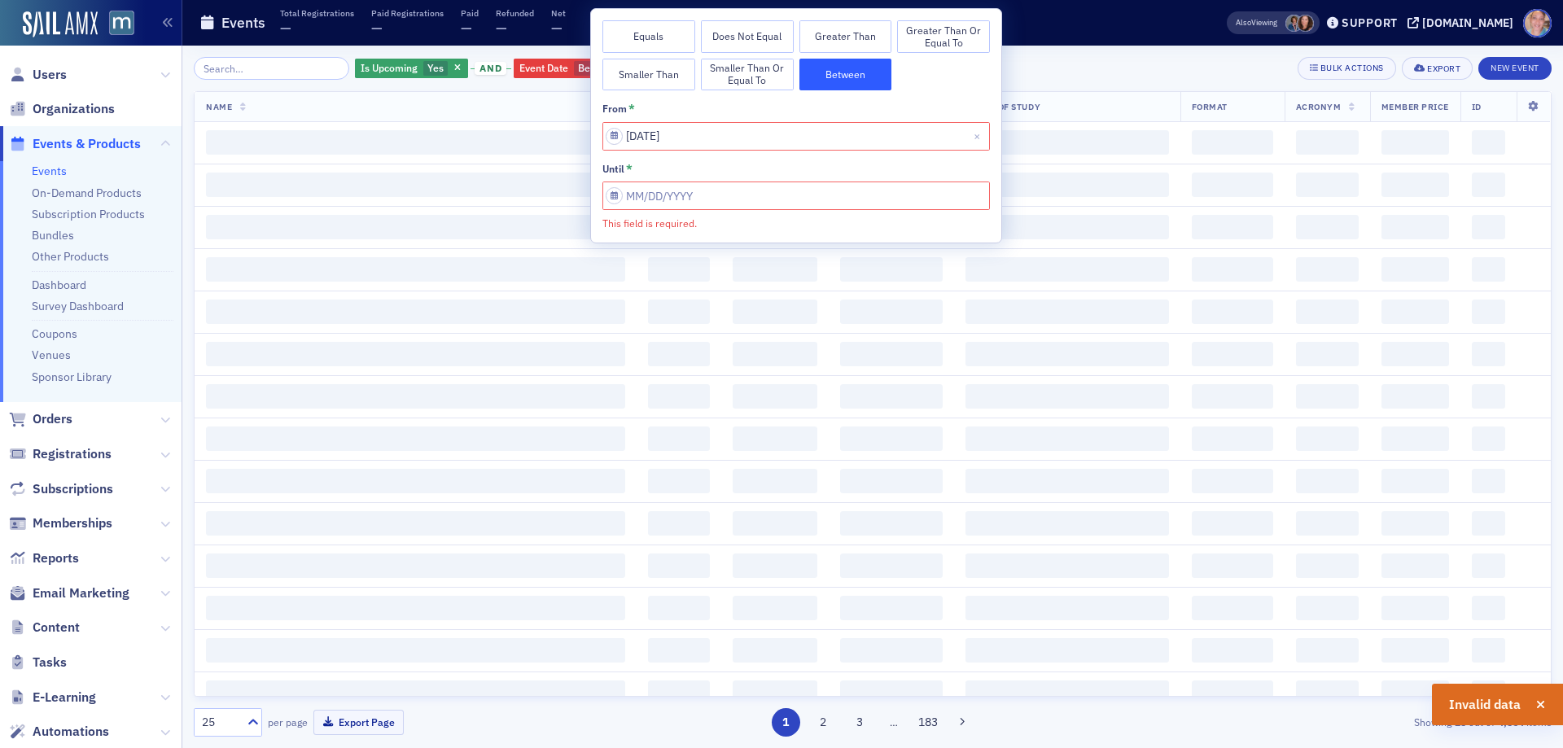
click at [820, 195] on input "This field is required." at bounding box center [795, 196] width 387 height 28
select select "10"
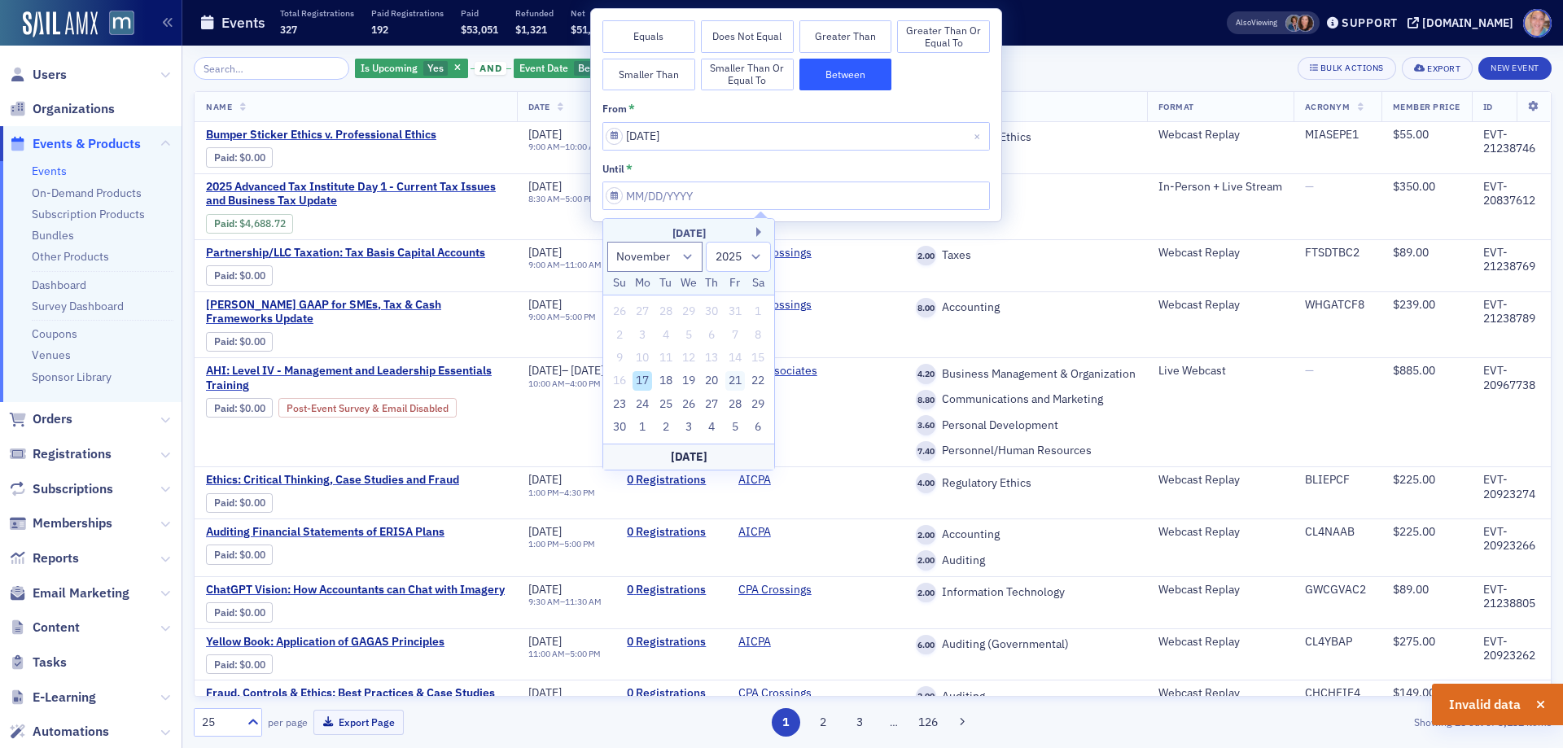
click at [737, 377] on div "21" at bounding box center [735, 381] width 20 height 20
type input "11/21/2025"
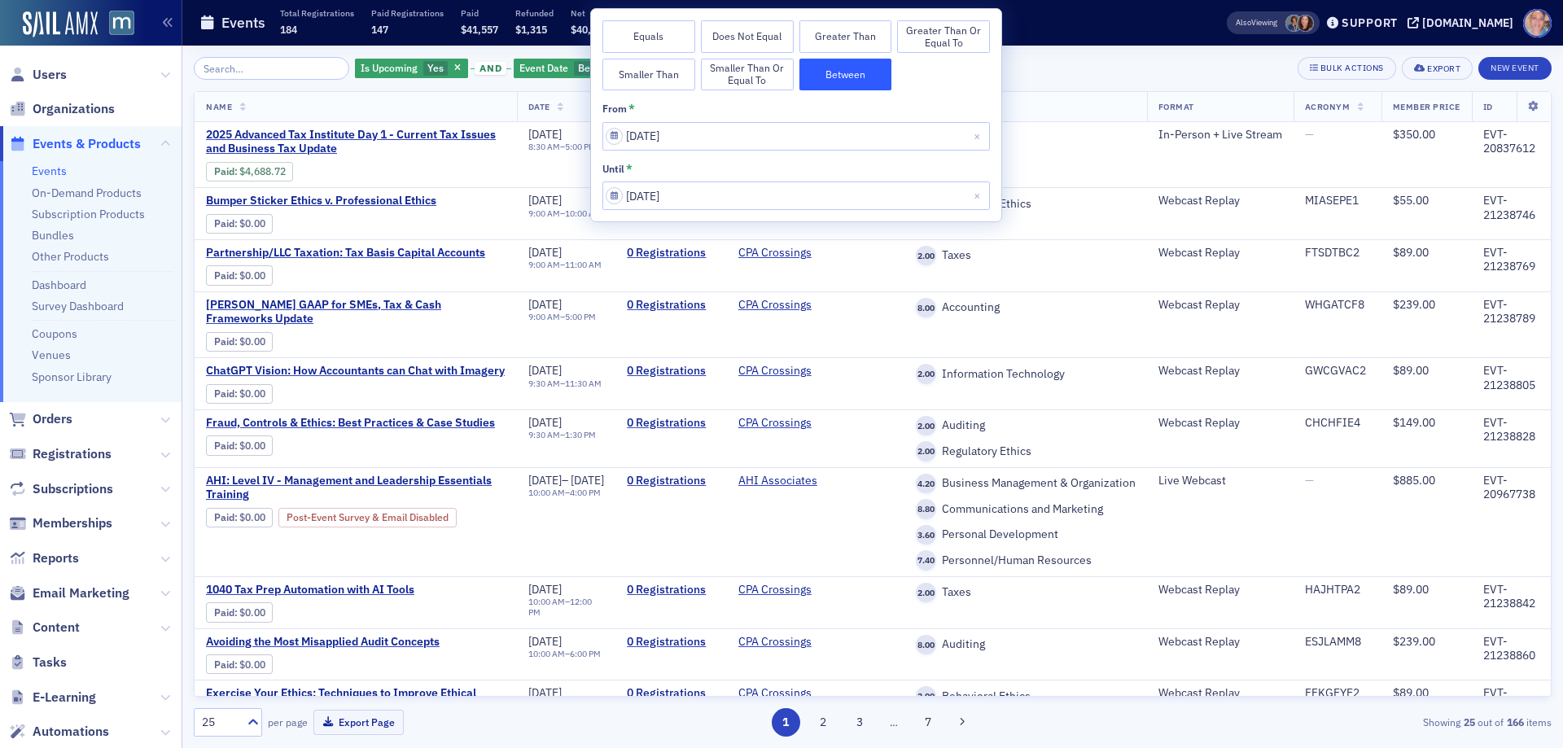
click at [1092, 71] on div "Is Upcoming Yes and Event Date Between : 11/17/2025 – 11/21/2025 Add Filter Bul…" at bounding box center [873, 68] width 1358 height 23
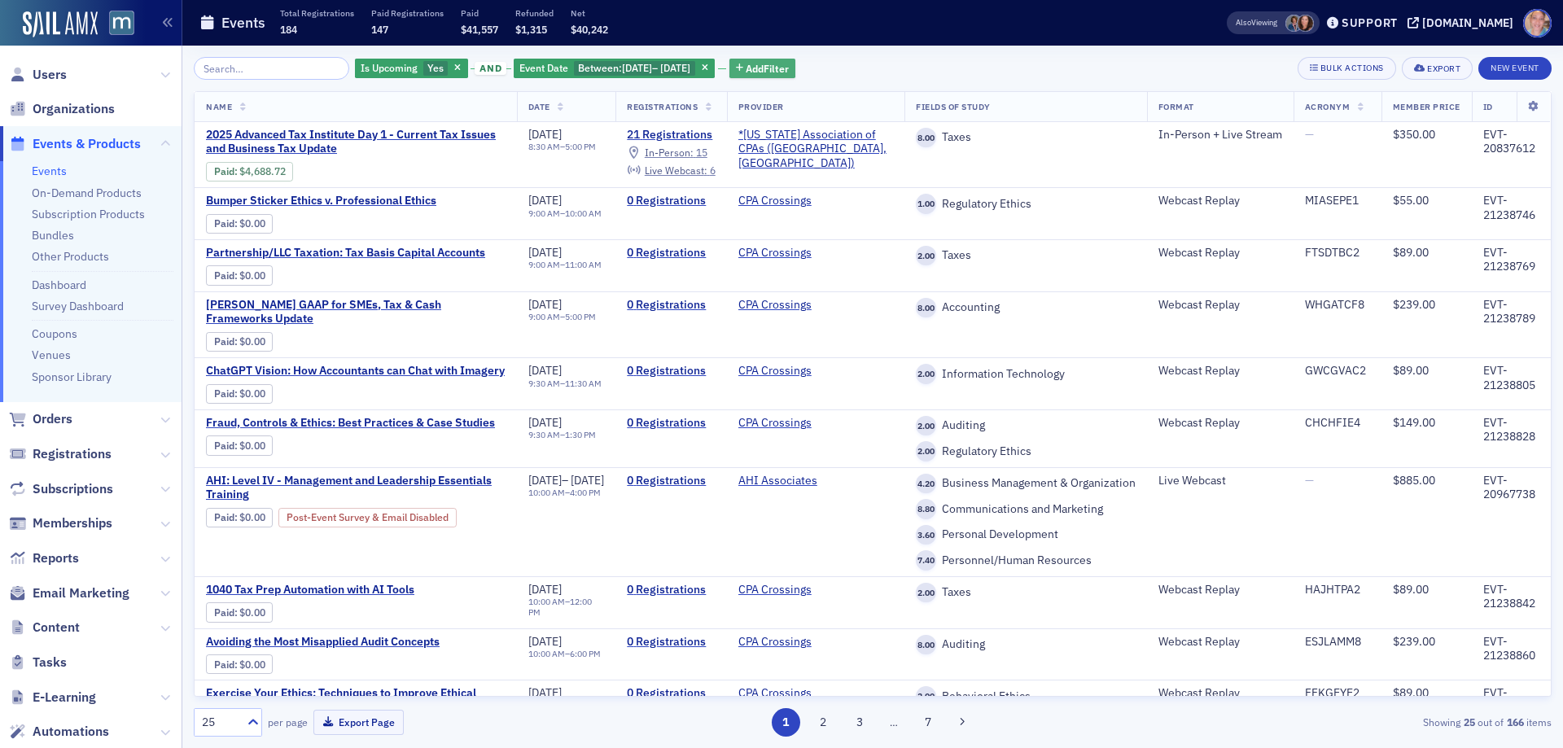
click at [789, 65] on span "Add Filter" at bounding box center [767, 68] width 43 height 15
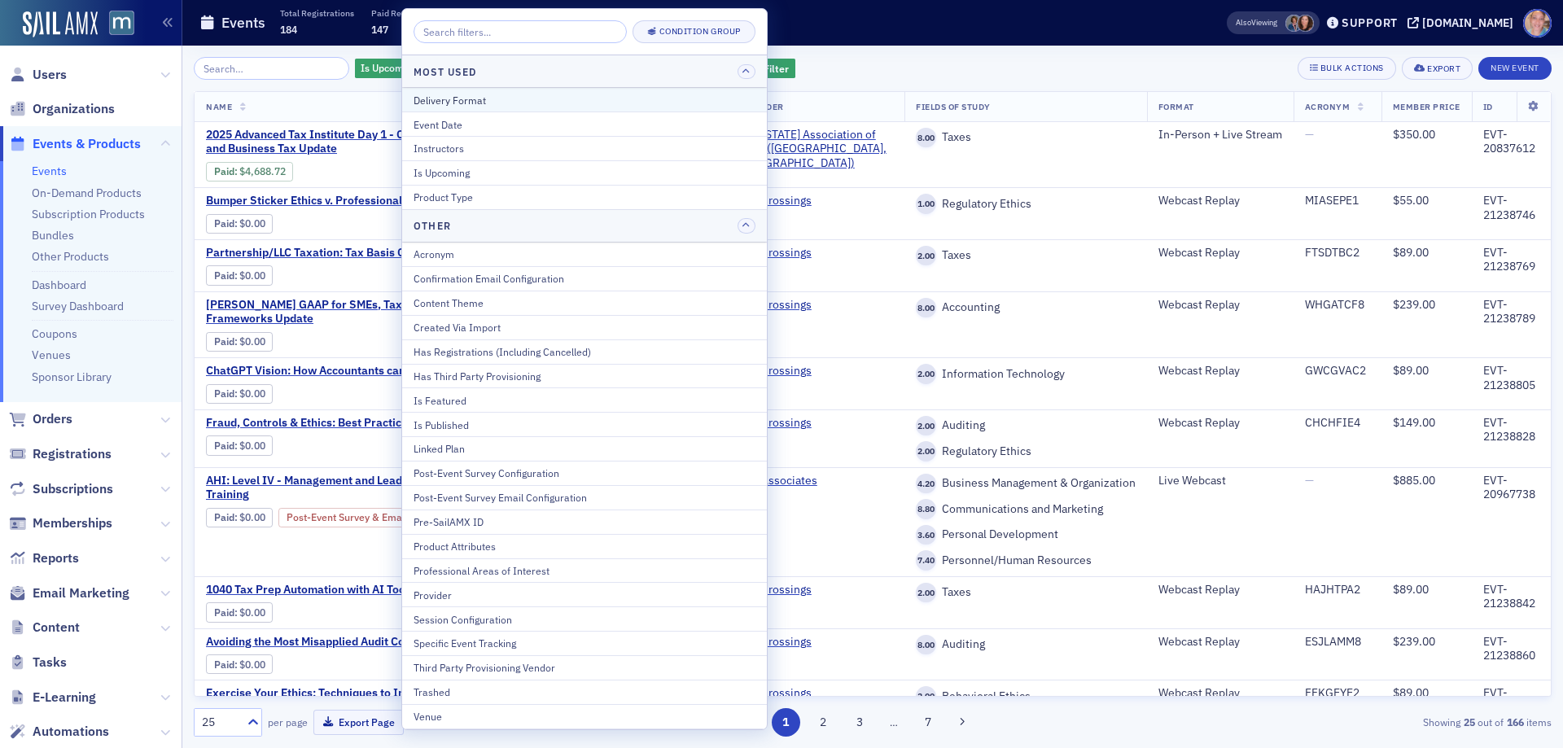
click at [505, 98] on div "Delivery Format" at bounding box center [585, 100] width 342 height 15
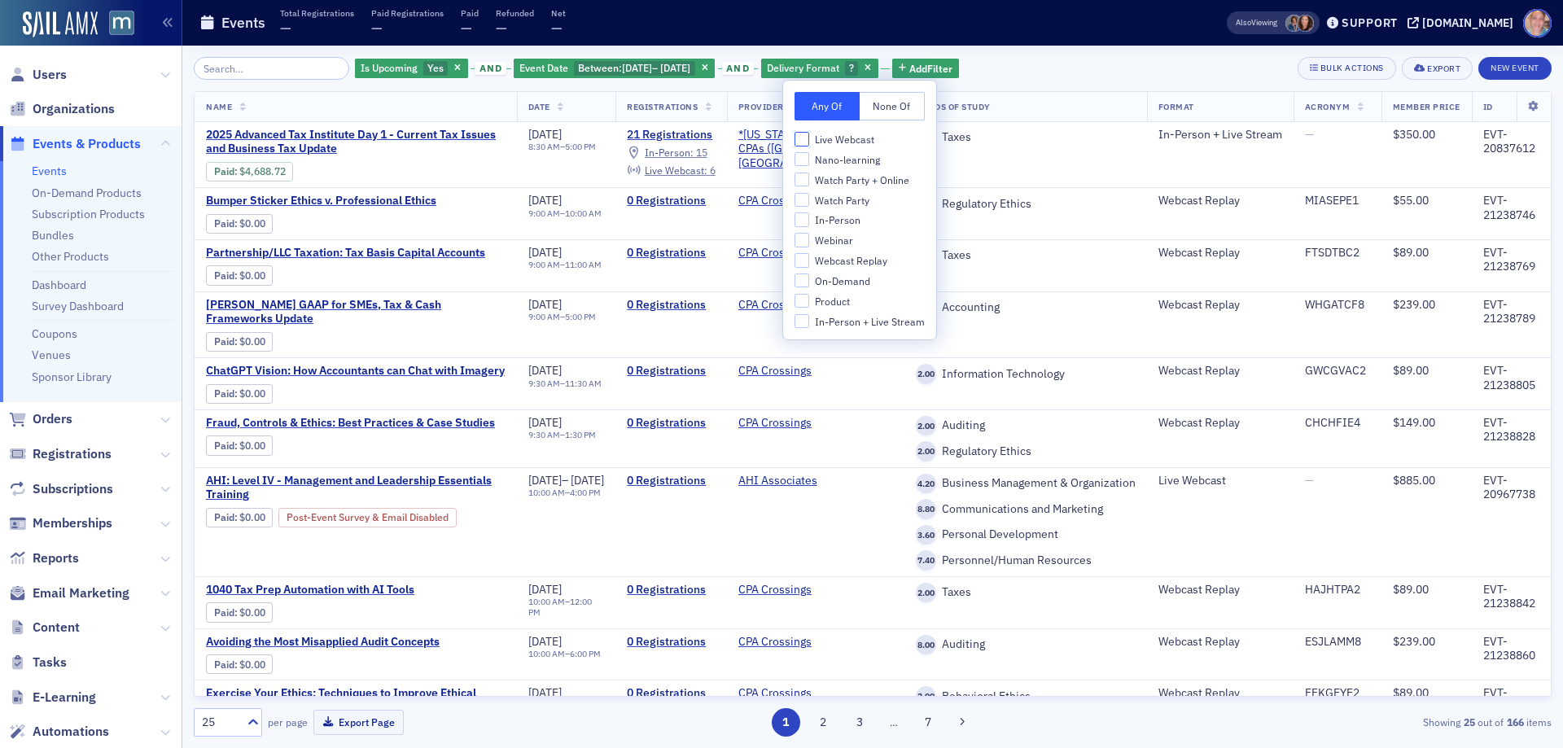
click at [803, 138] on input "Live Webcast" at bounding box center [801, 139] width 15 height 15
checkbox input "true"
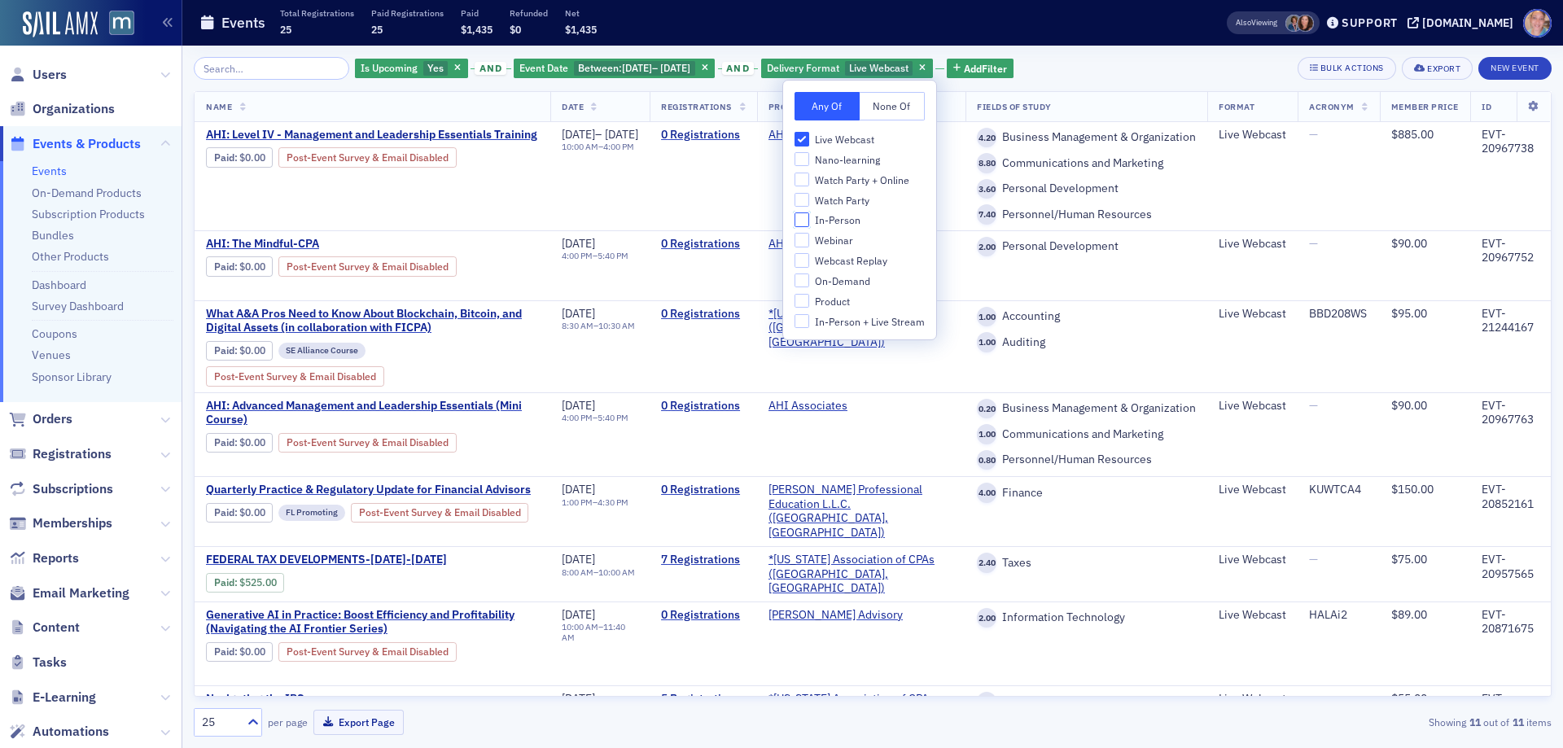
click at [796, 222] on input "In-Person" at bounding box center [801, 219] width 15 height 15
checkbox input "true"
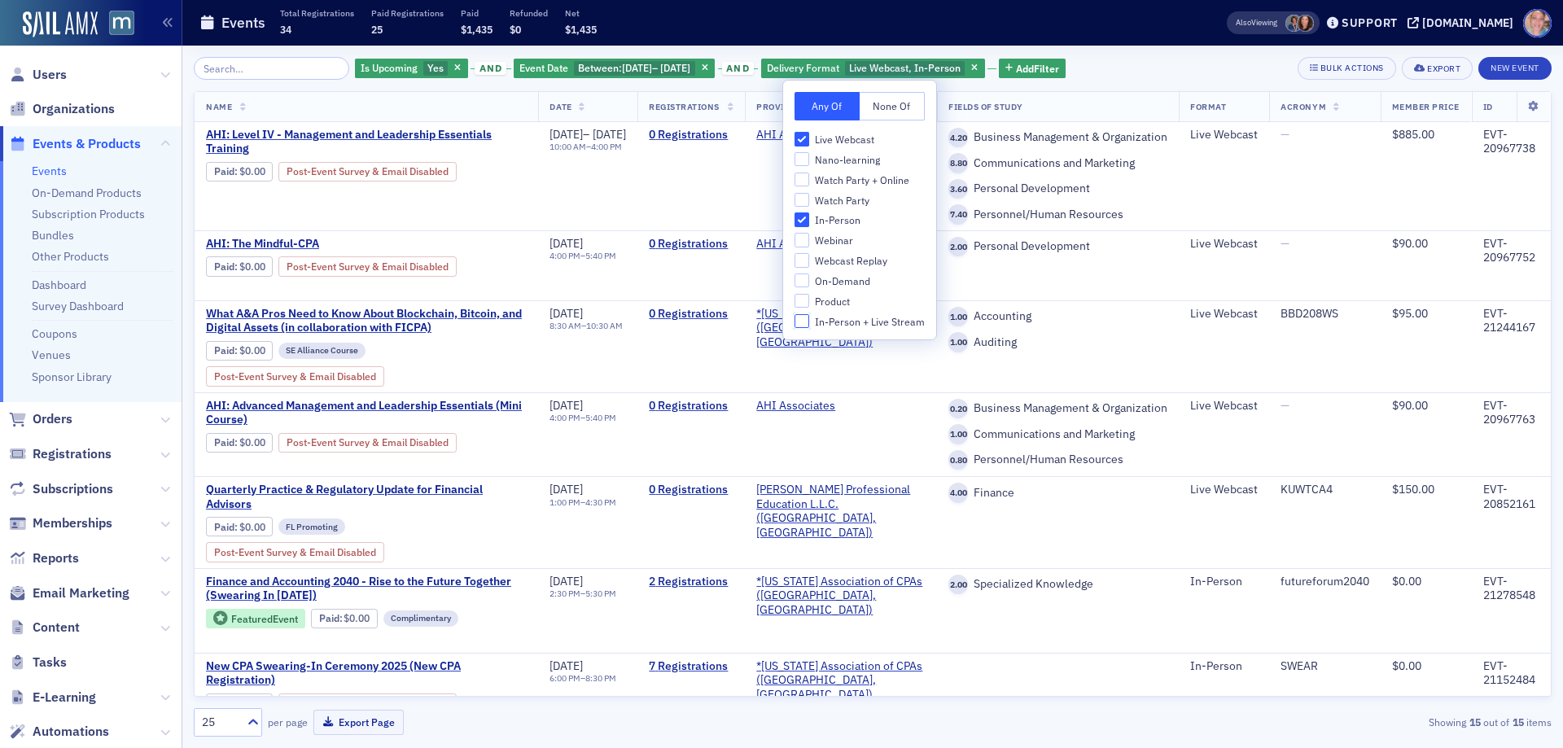
click at [803, 321] on input "In-Person + Live Stream" at bounding box center [801, 321] width 15 height 15
checkbox input "true"
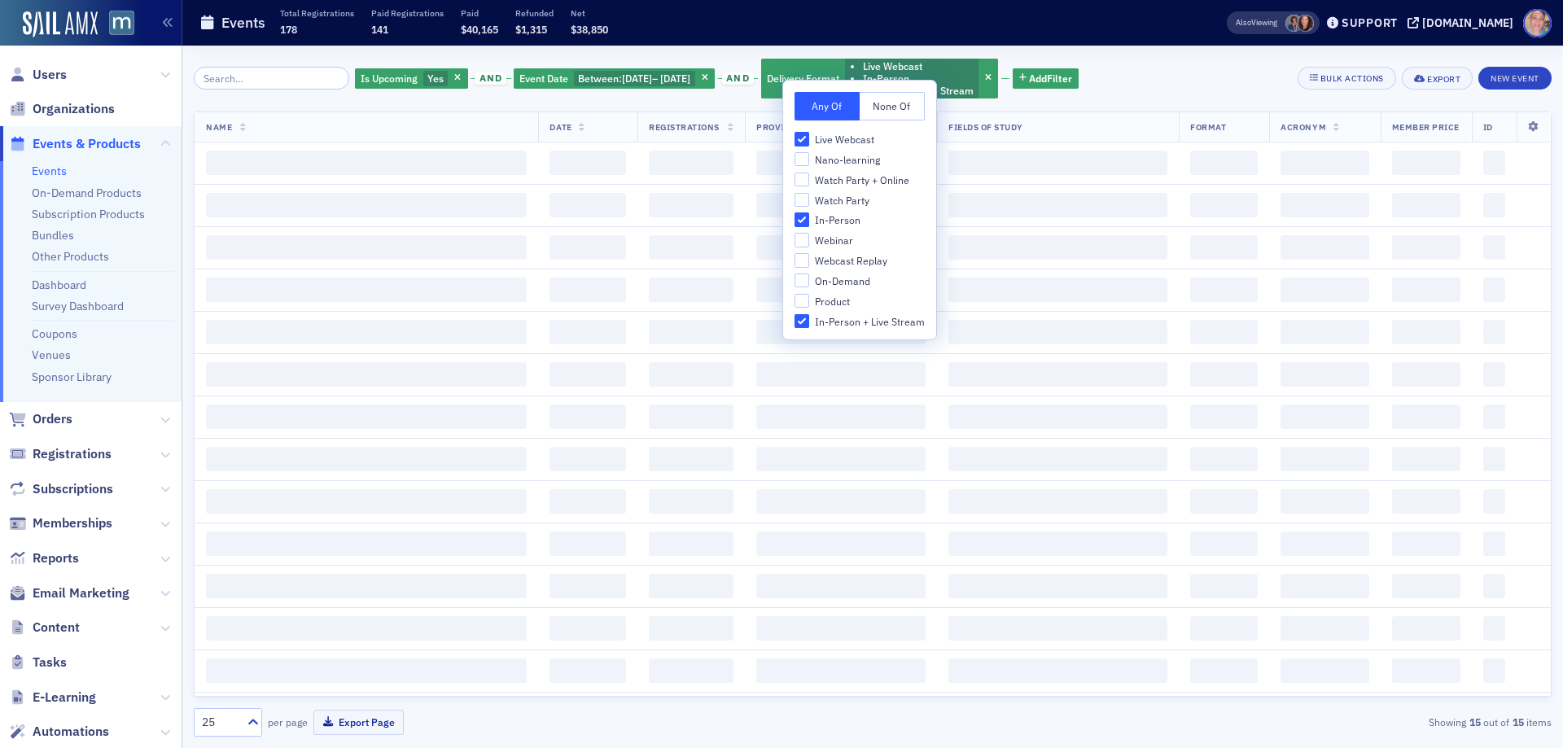
click at [1167, 57] on div "Is Upcoming Yes and Event Date Between : 11/17/2025 – 11/21/2025 and Delivery F…" at bounding box center [873, 78] width 1358 height 43
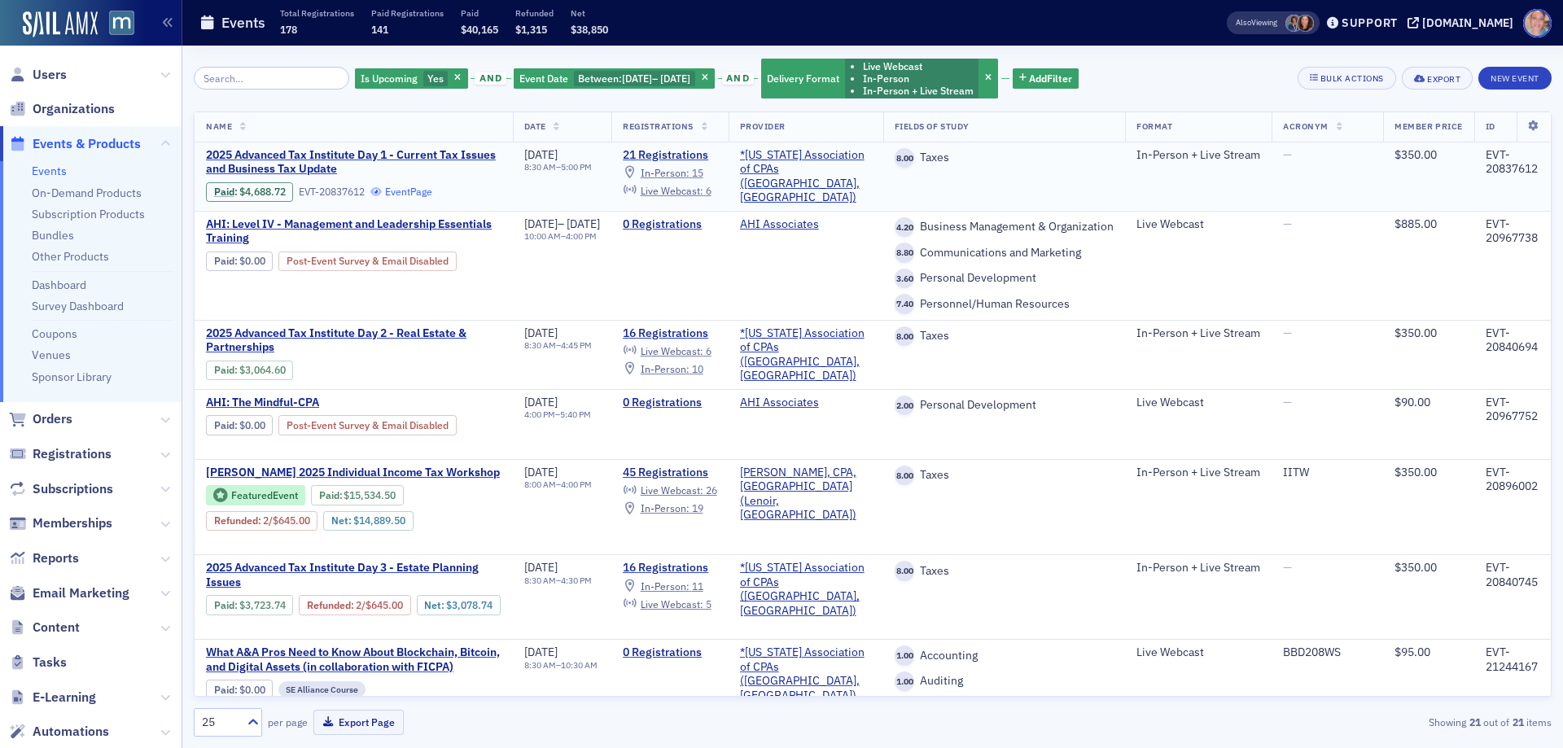
click at [407, 192] on link "Event Page" at bounding box center [401, 192] width 62 height 12
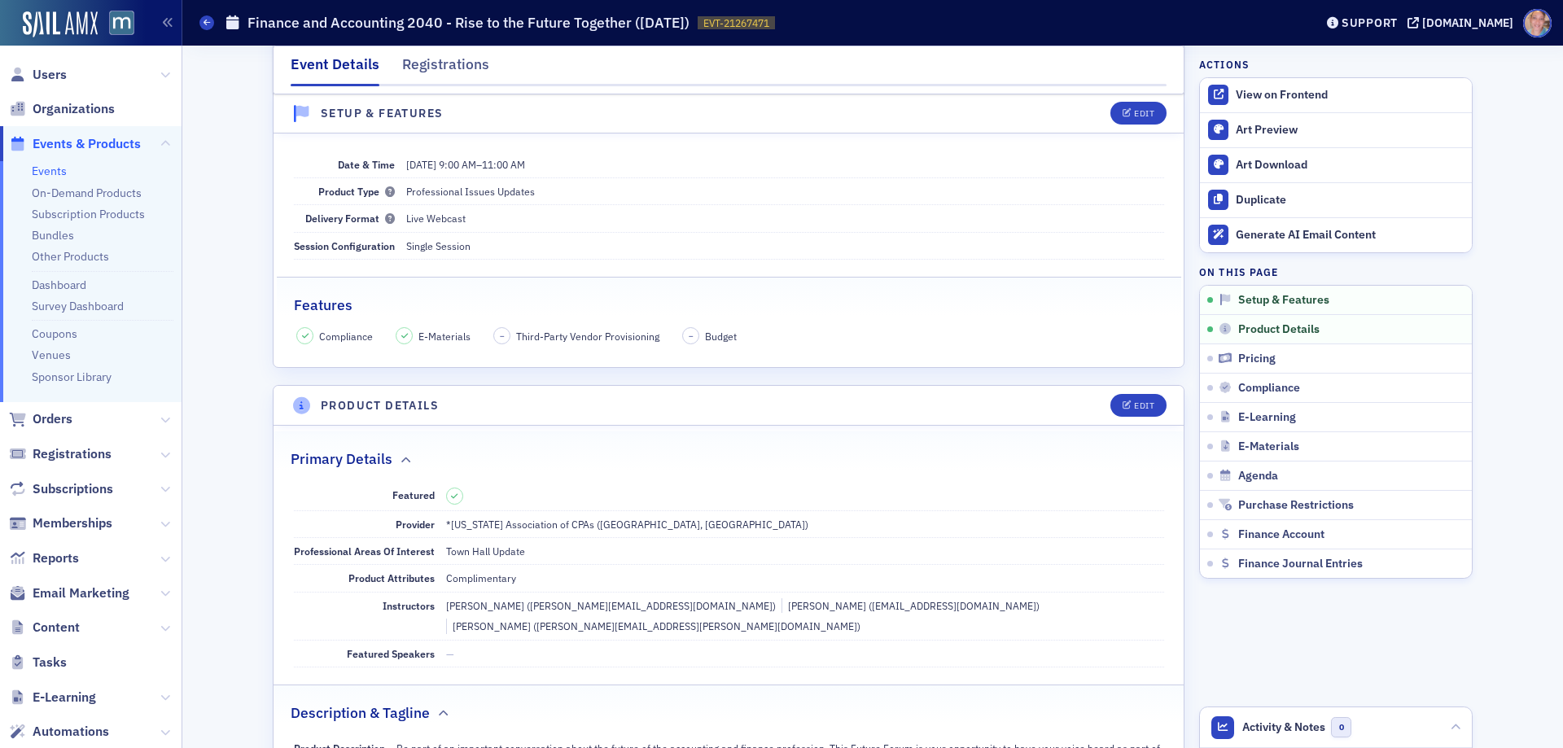
scroll to position [407, 0]
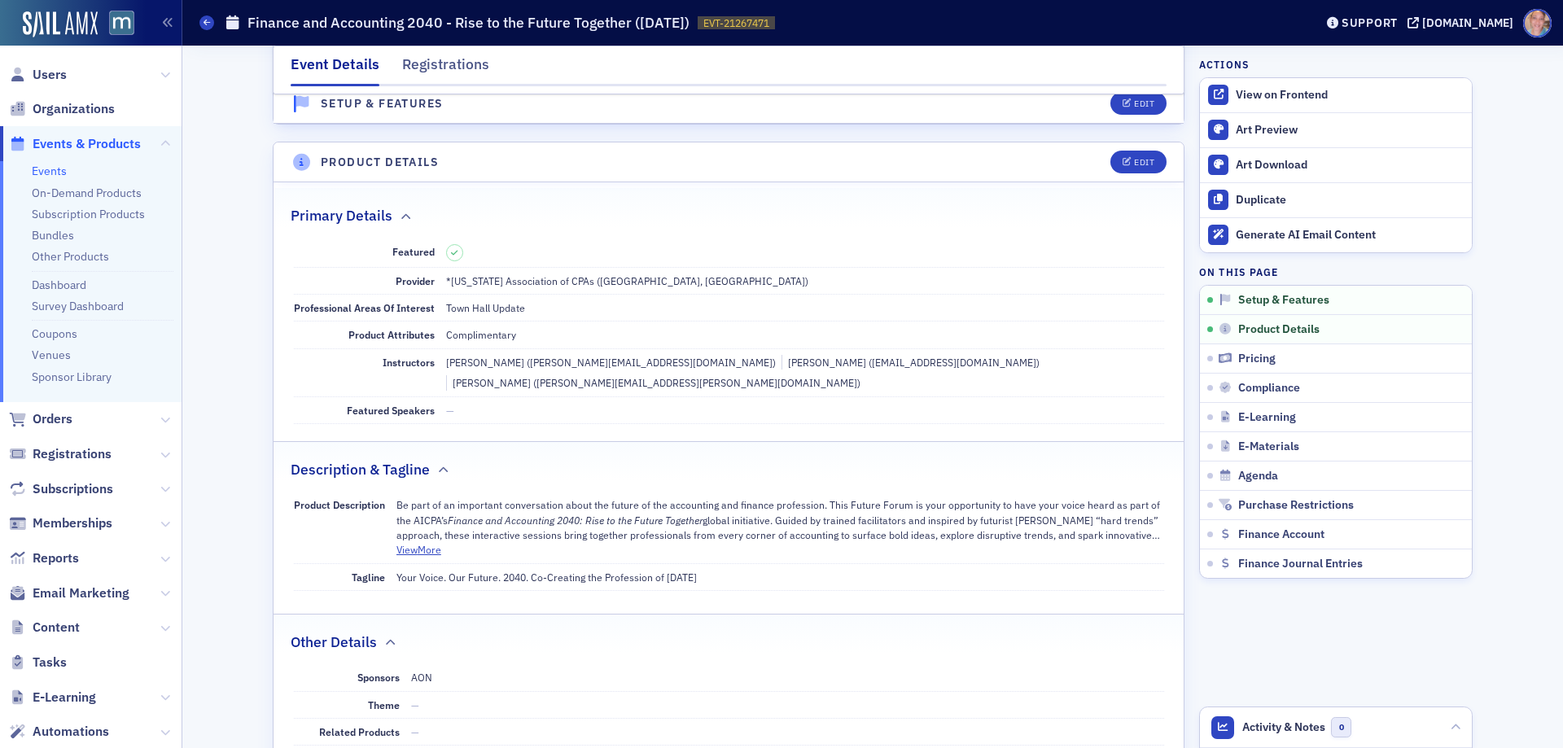
drag, startPoint x: 426, startPoint y: 532, endPoint x: 489, endPoint y: 492, distance: 75.4
click at [426, 542] on button "View More" at bounding box center [418, 549] width 45 height 15
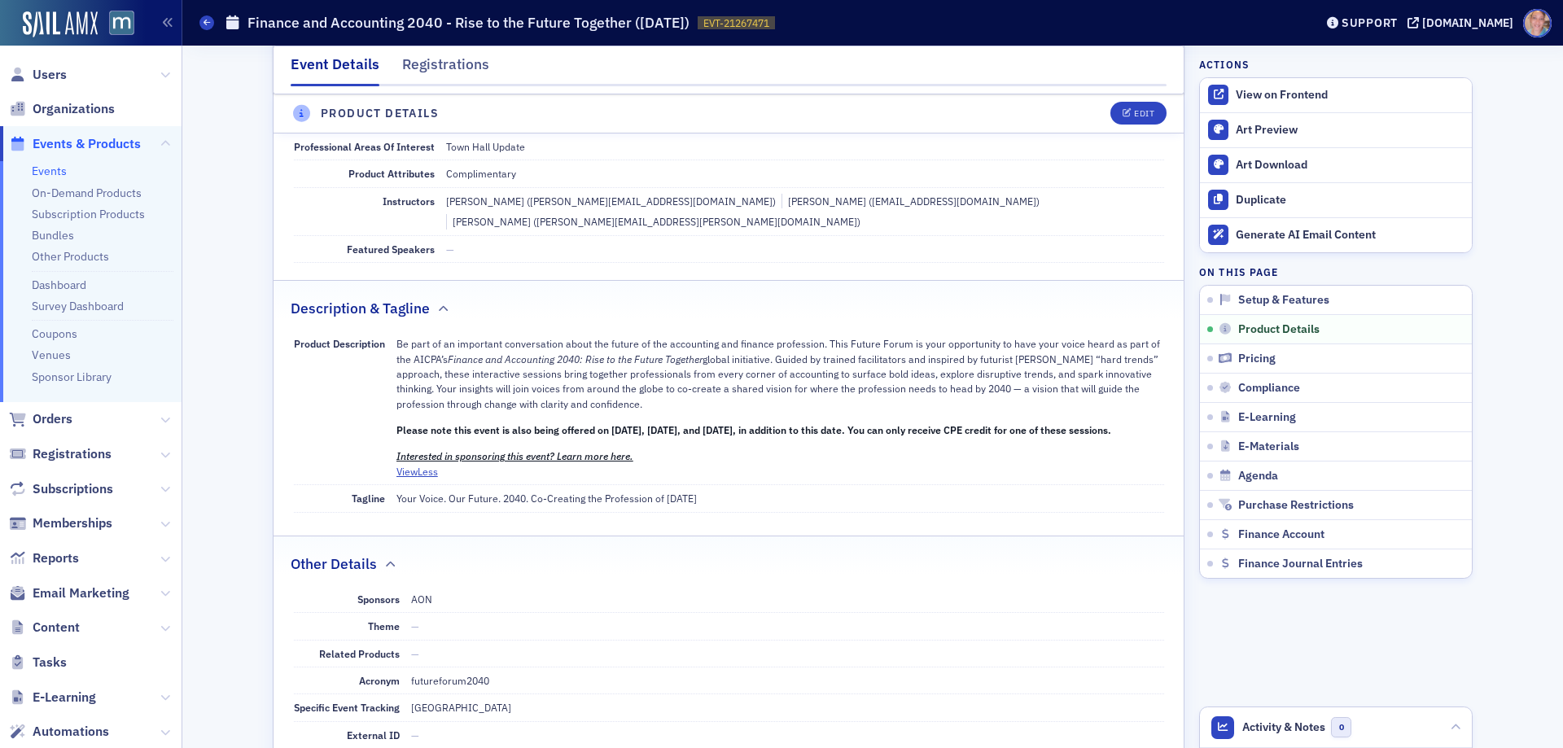
scroll to position [570, 0]
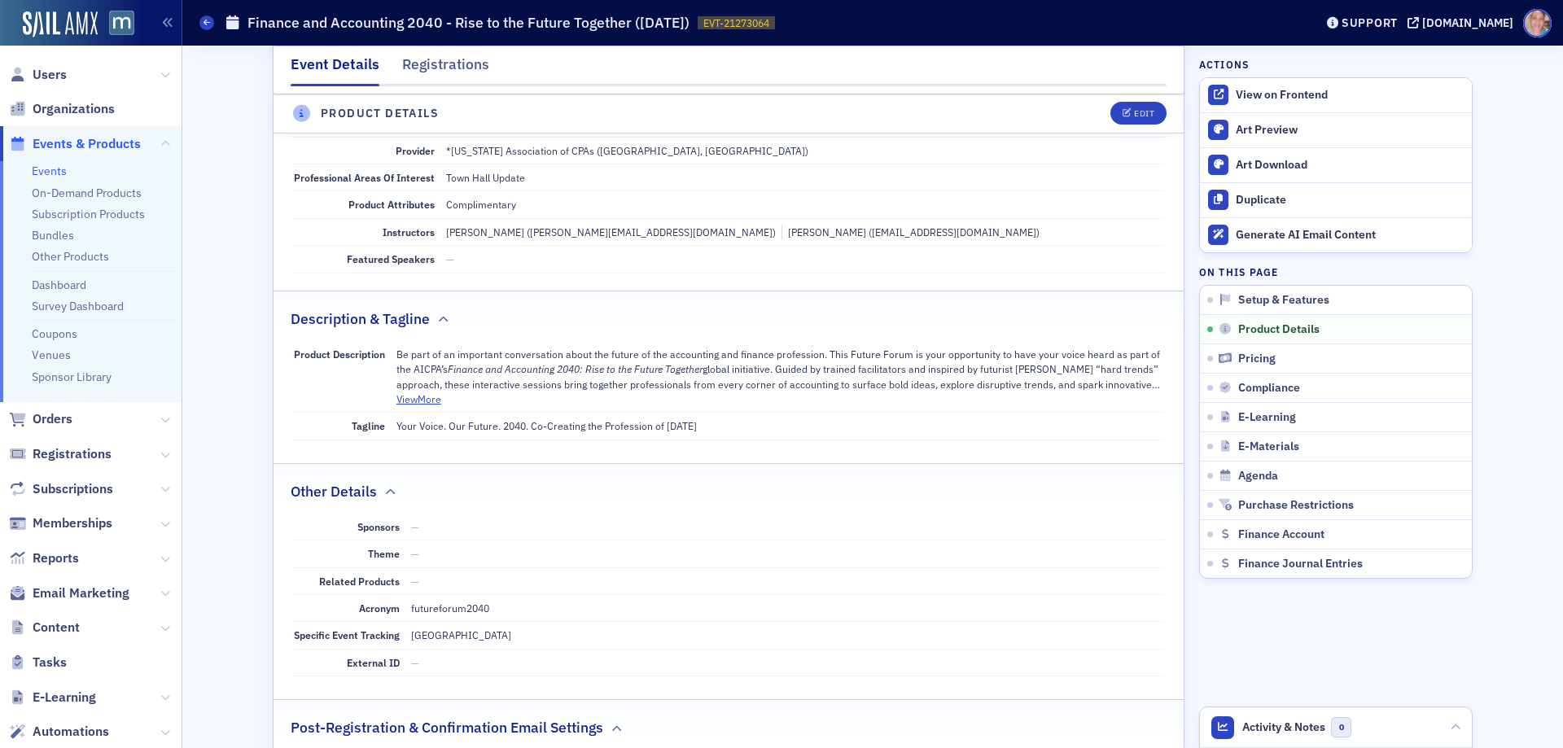
scroll to position [733, 0]
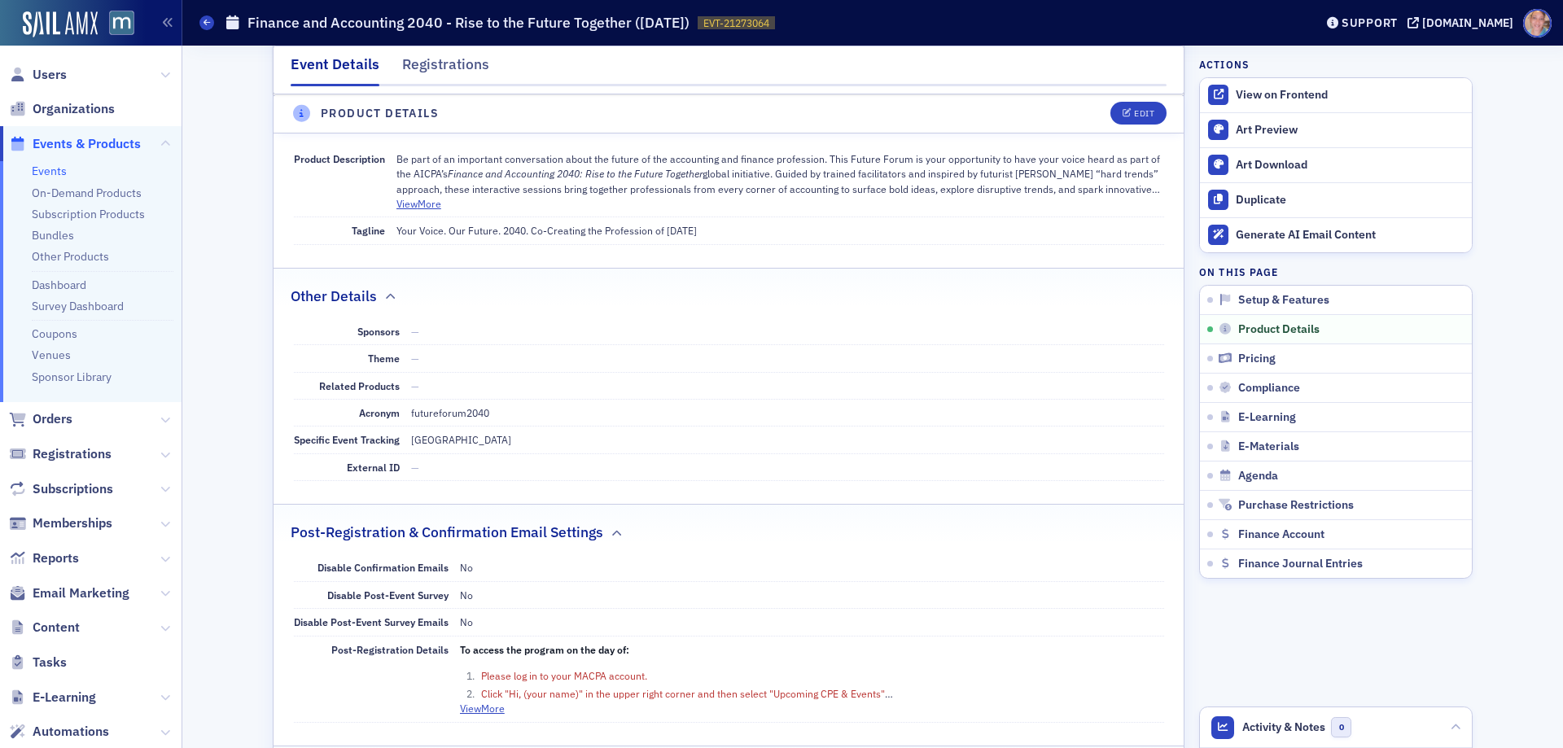
click at [423, 198] on button "View More" at bounding box center [418, 203] width 45 height 15
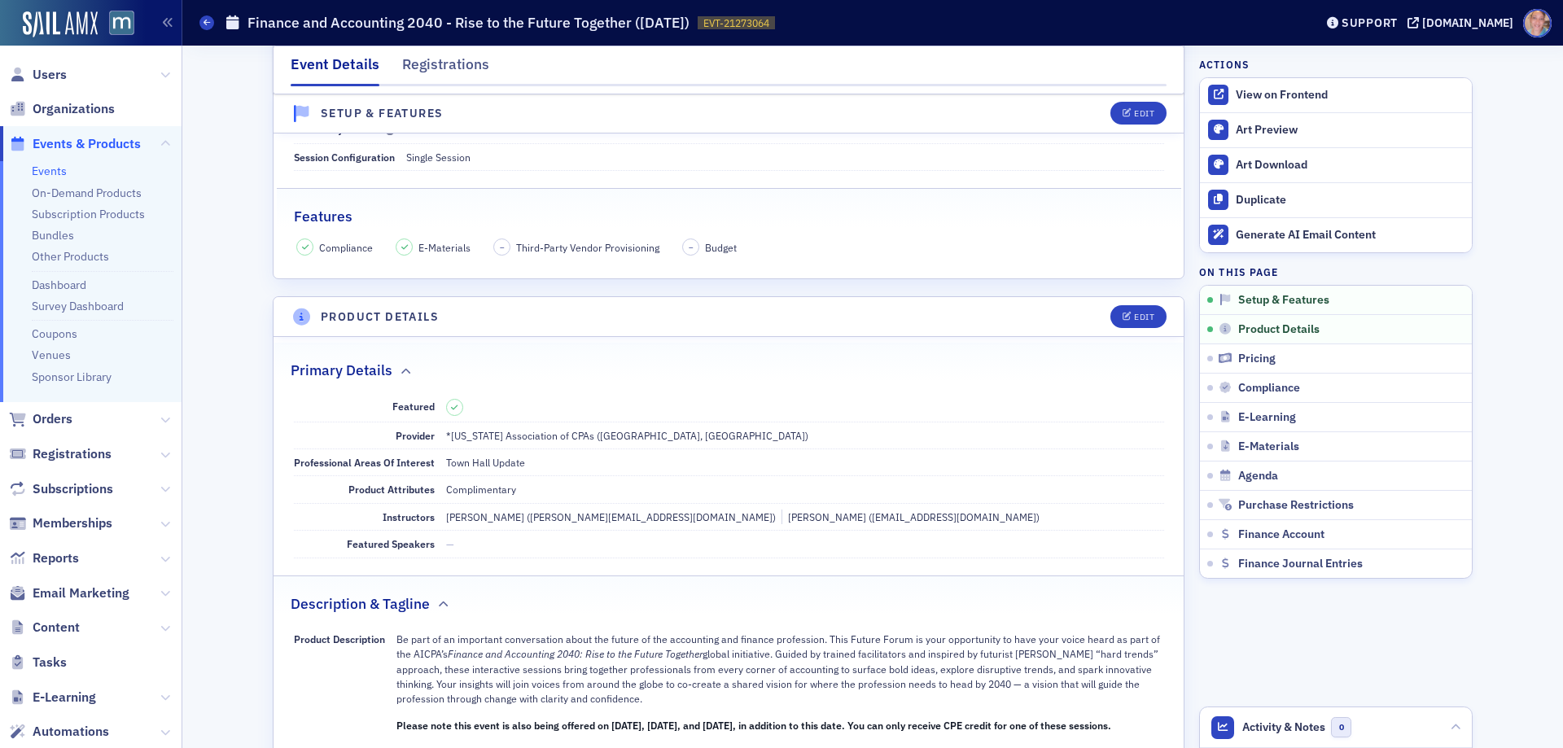
scroll to position [488, 0]
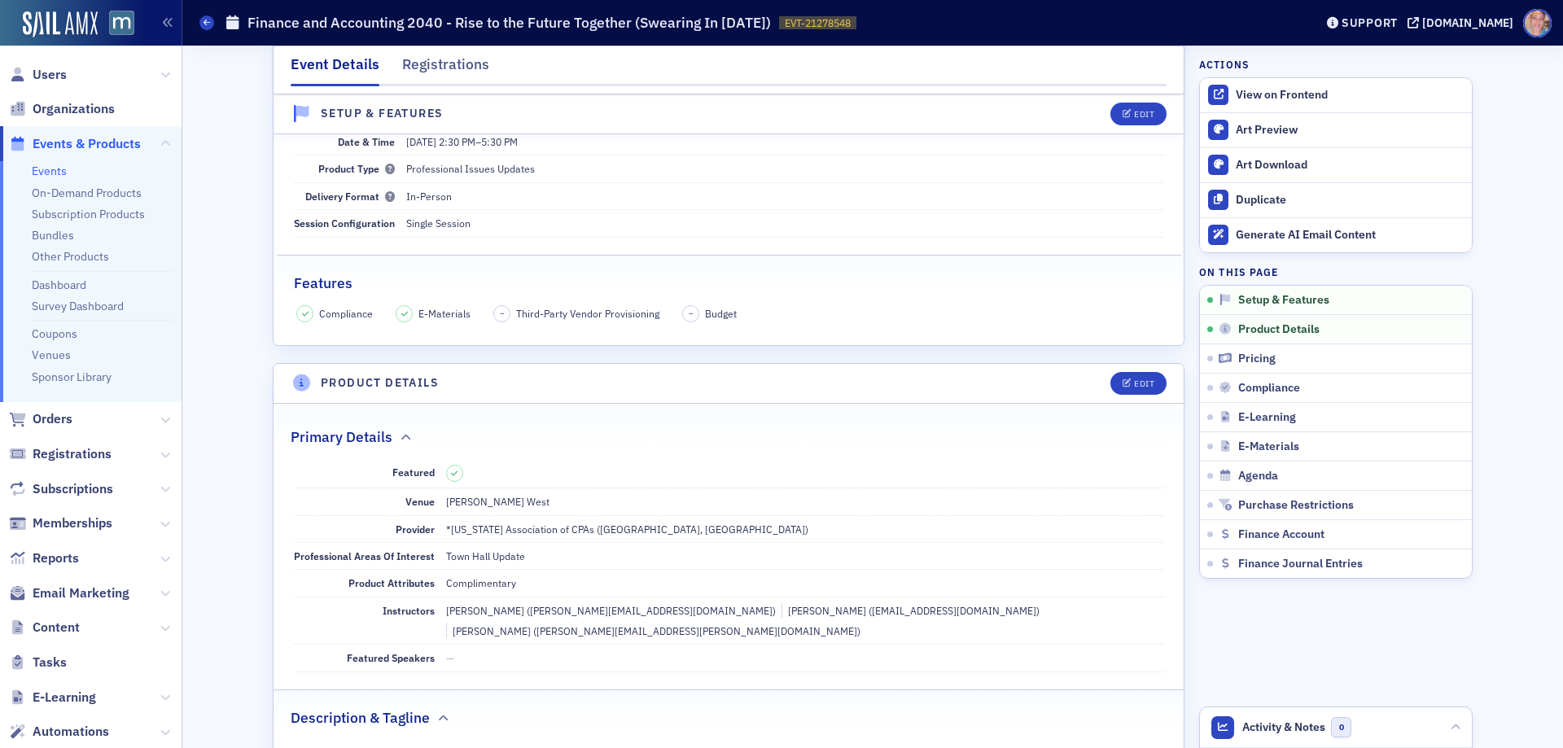
scroll to position [326, 0]
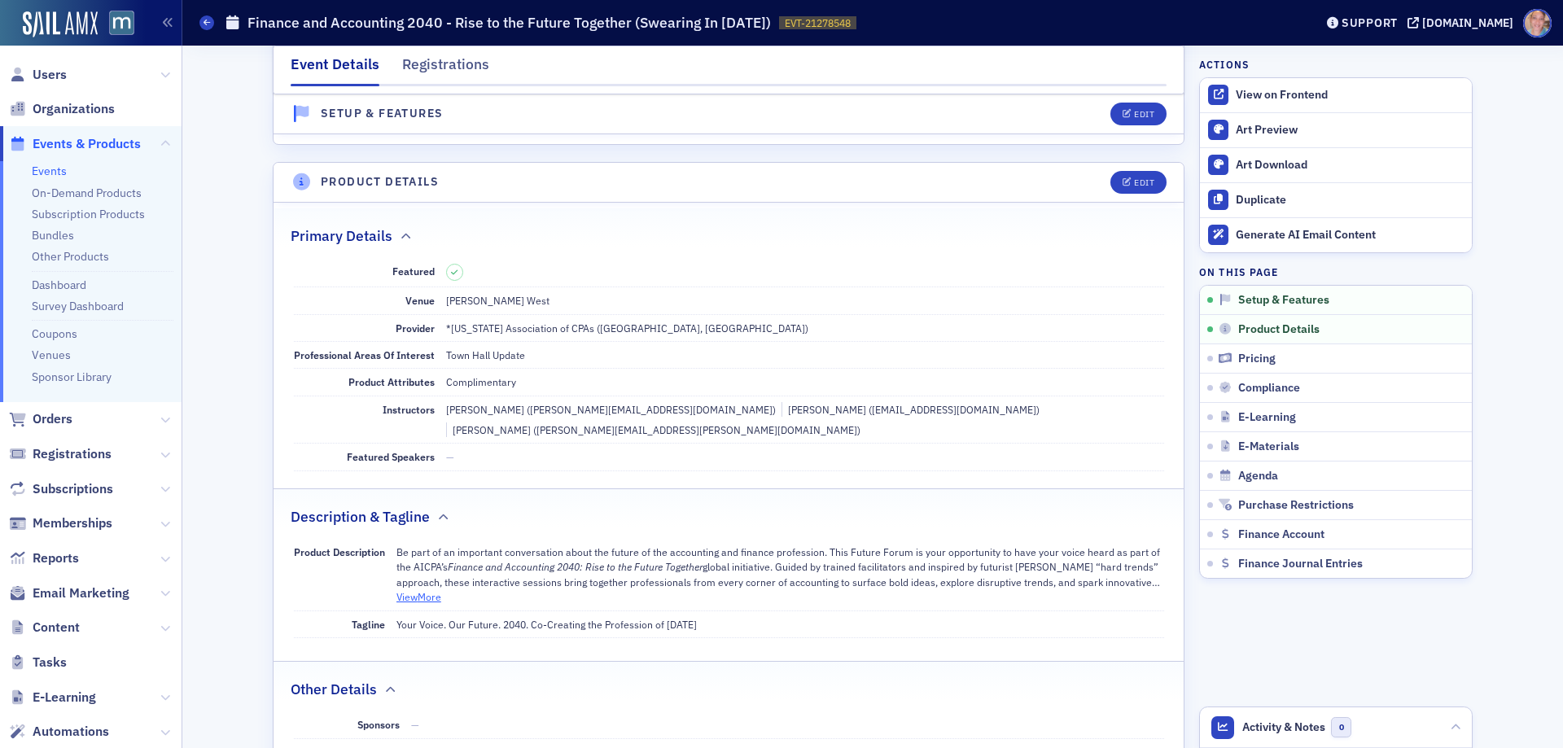
click at [406, 589] on button "View More" at bounding box center [418, 596] width 45 height 15
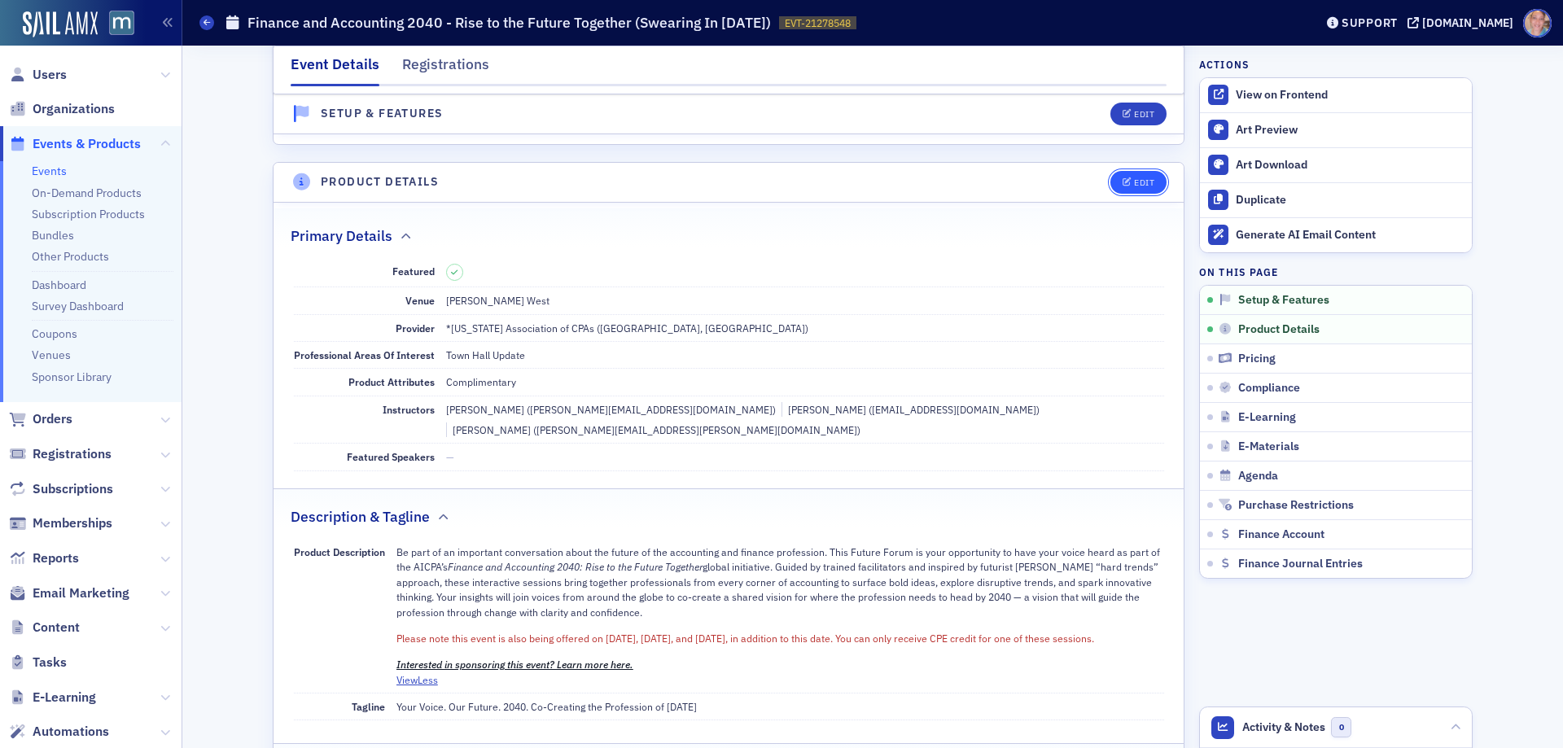
click at [1134, 182] on div "Edit" at bounding box center [1144, 182] width 20 height 9
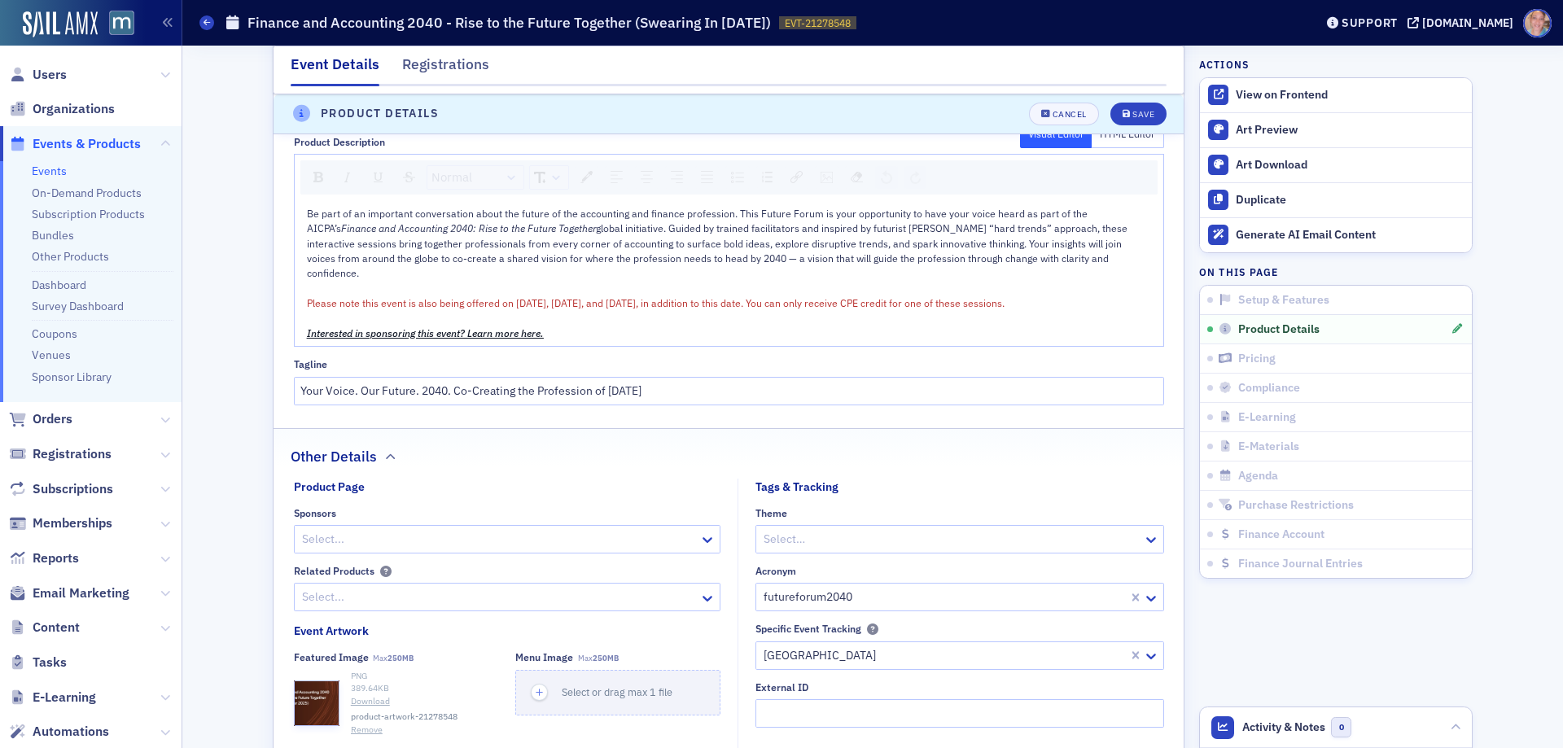
scroll to position [963, 0]
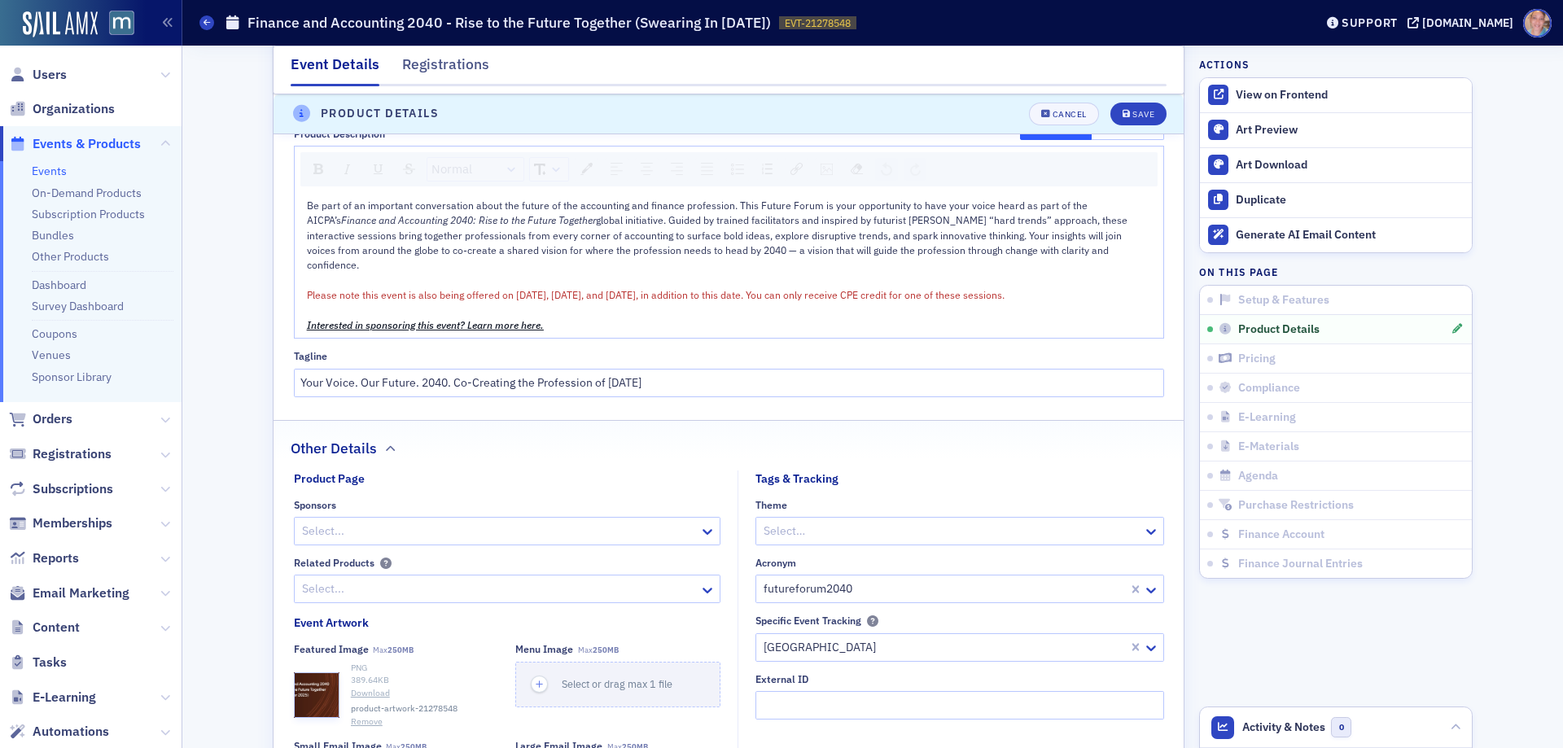
click at [602, 288] on span "Please note this event is also being offered on September 29th, October 29th, a…" at bounding box center [656, 294] width 698 height 13
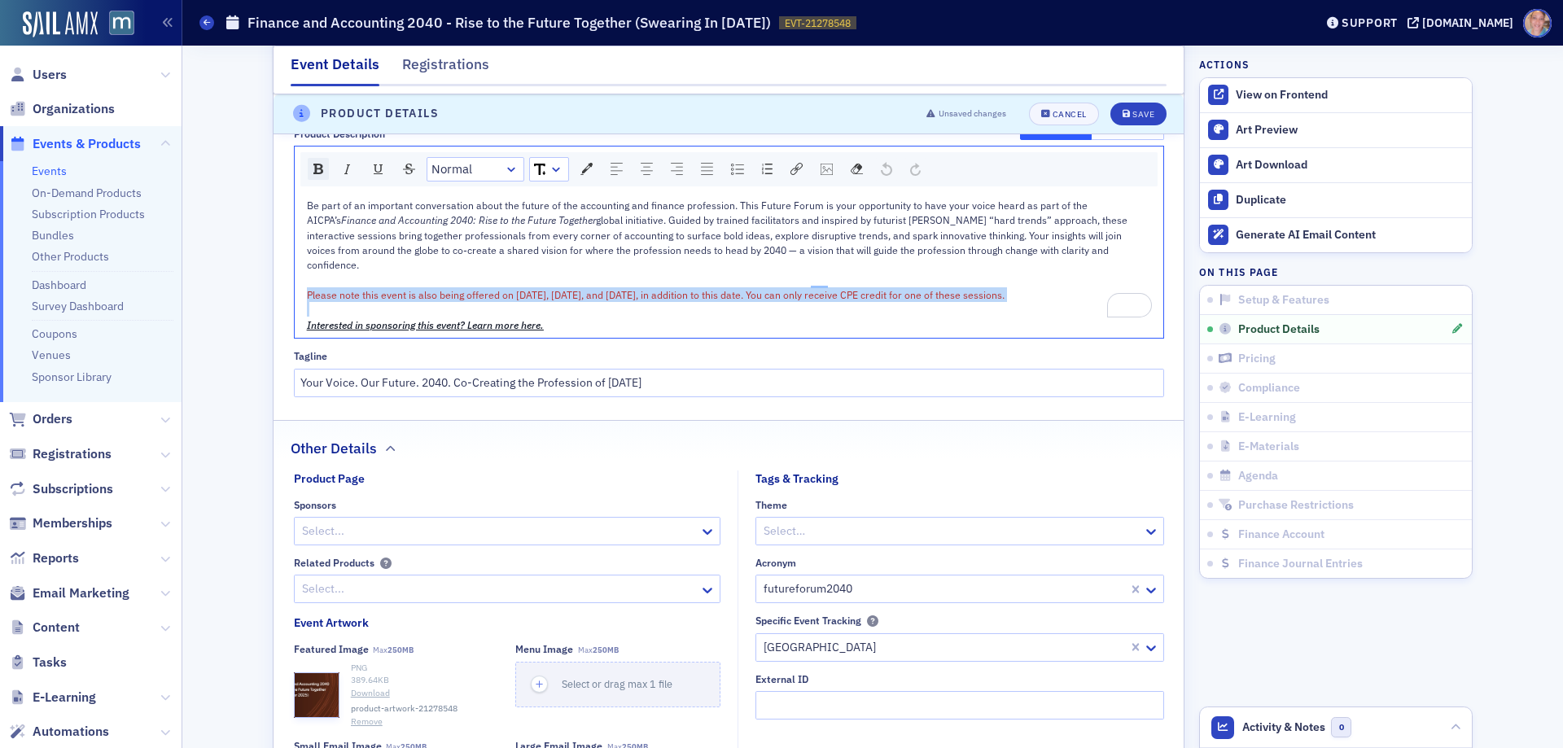
click at [313, 164] on img "rdw-inline-control" at bounding box center [318, 169] width 10 height 11
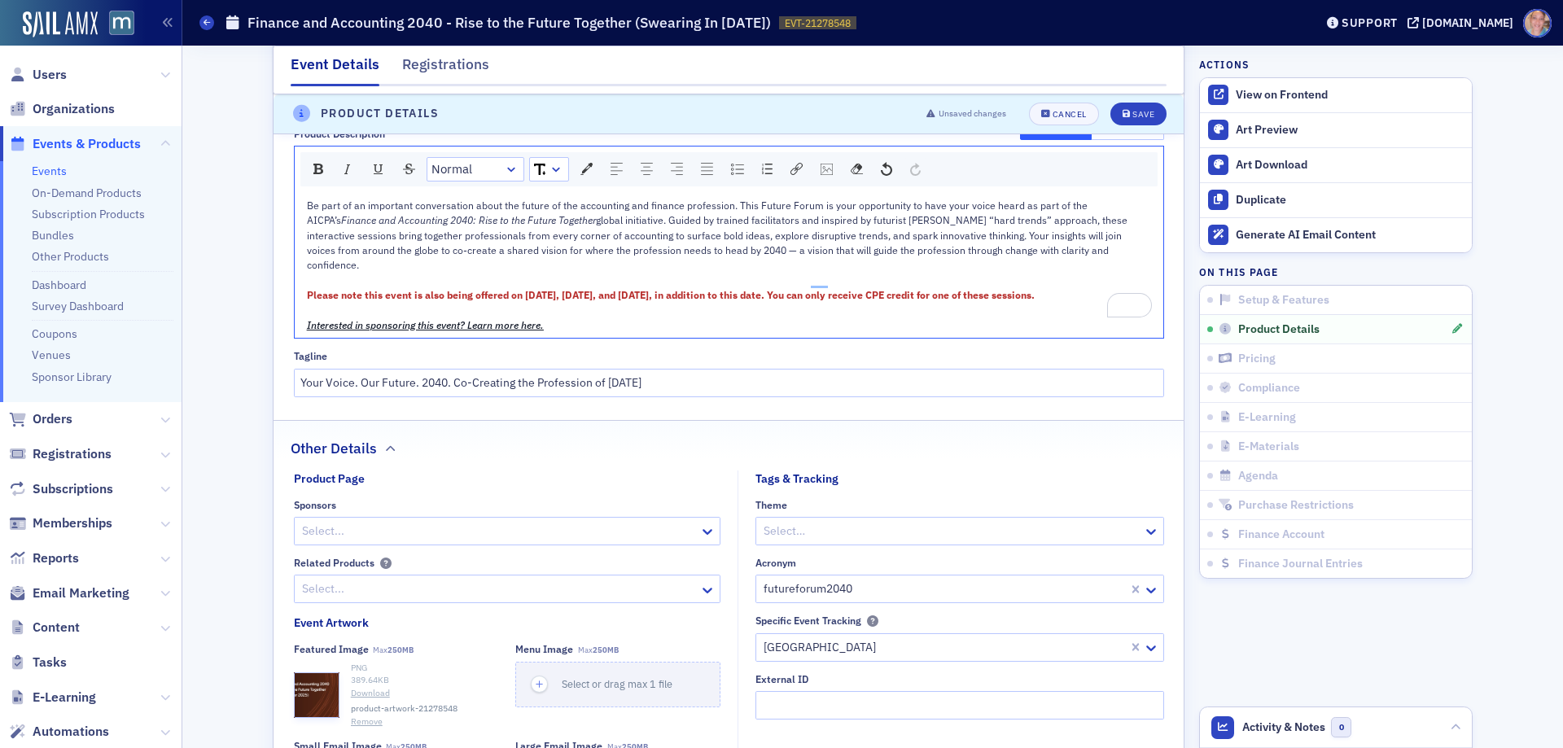
click at [733, 317] on div "Interested in sponsoring this event? Learn more here." at bounding box center [729, 324] width 845 height 15
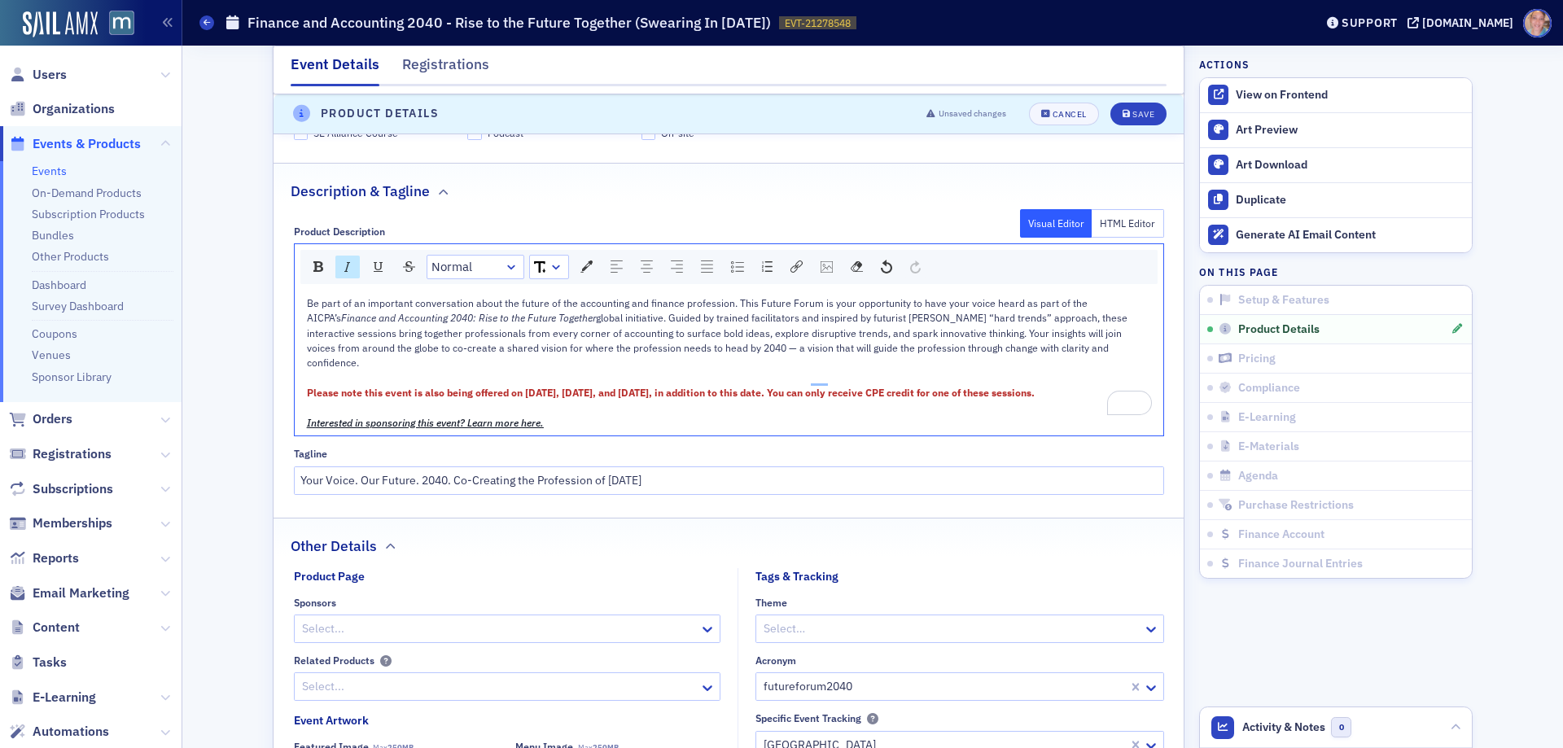
scroll to position [719, 0]
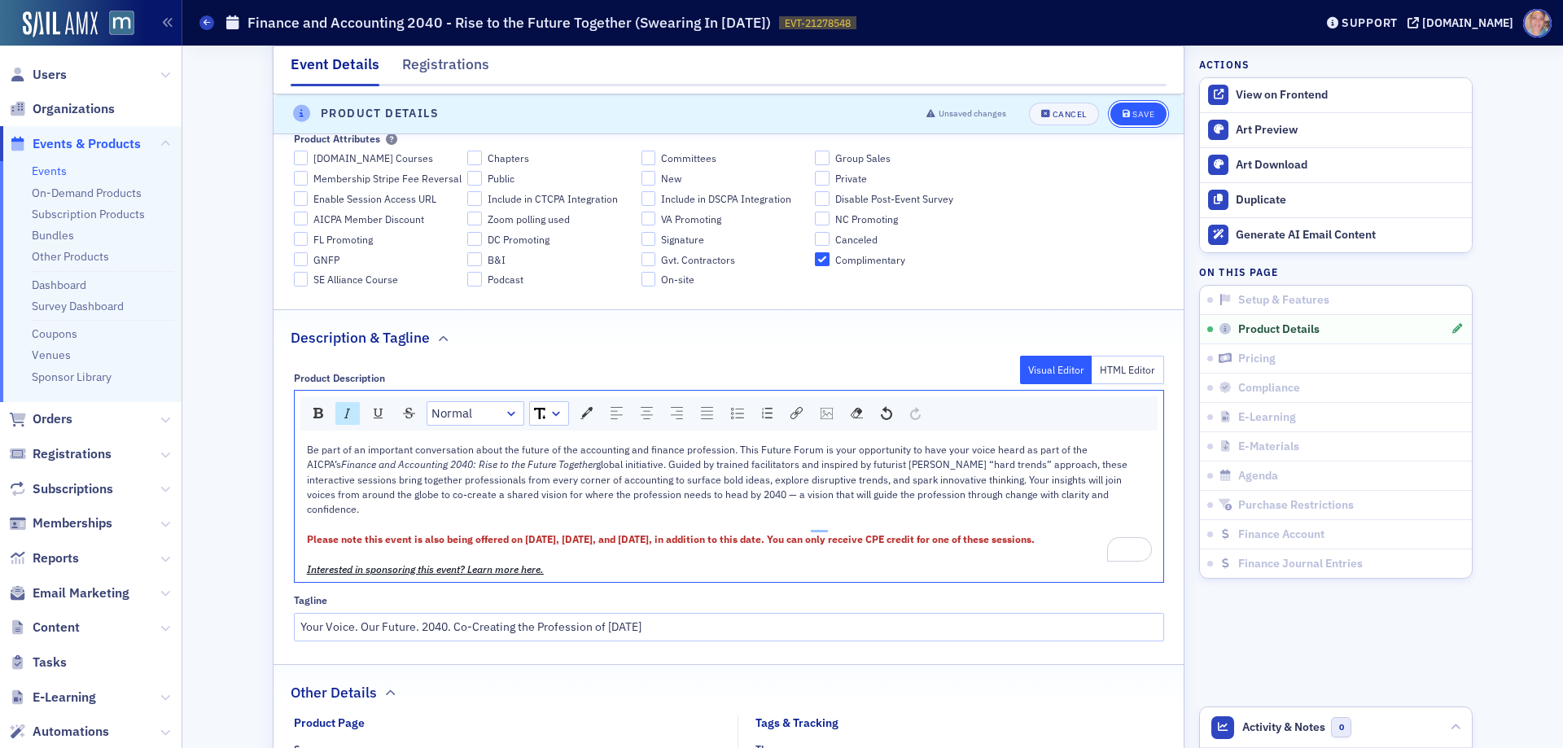
click at [1135, 103] on button "Save" at bounding box center [1138, 114] width 56 height 23
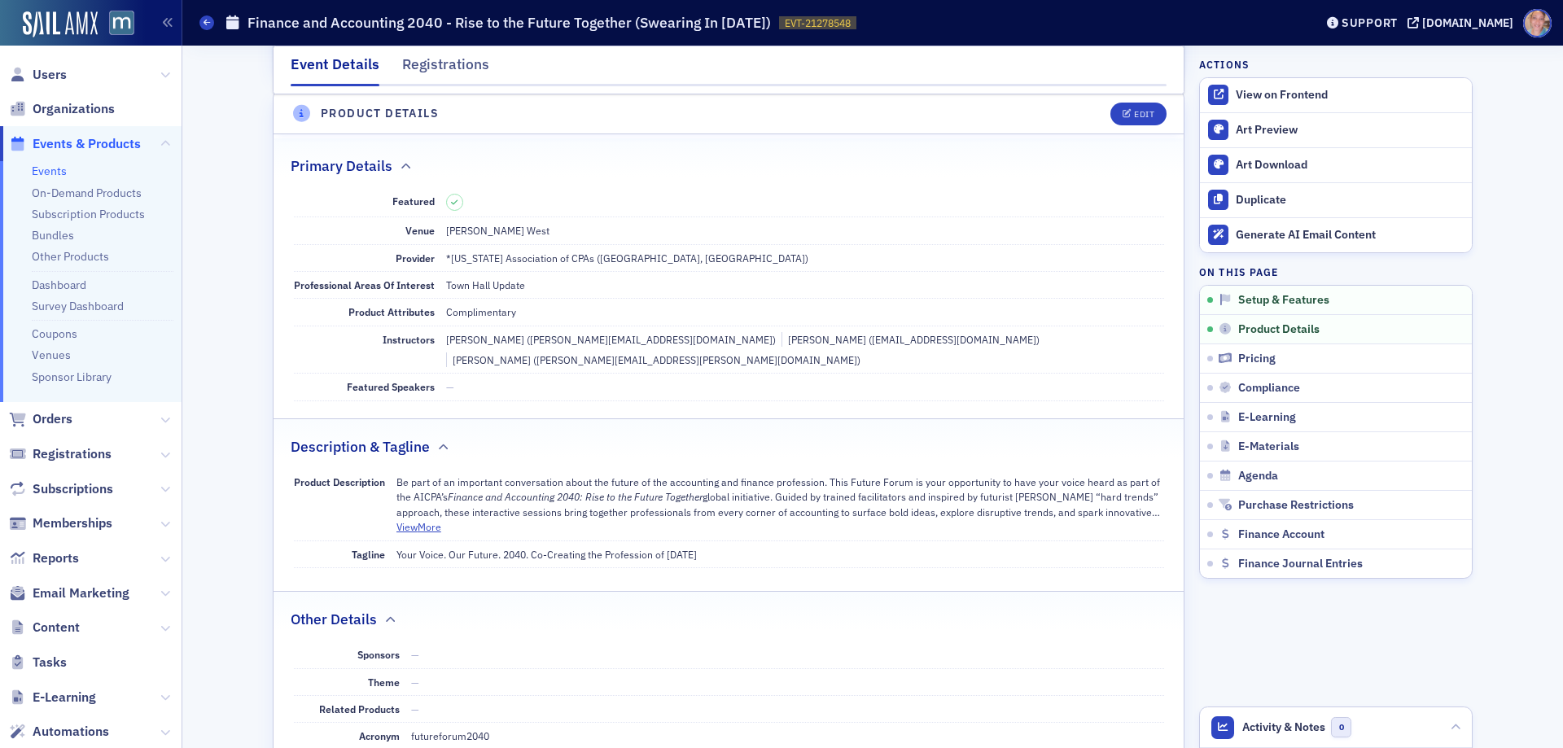
scroll to position [393, 0]
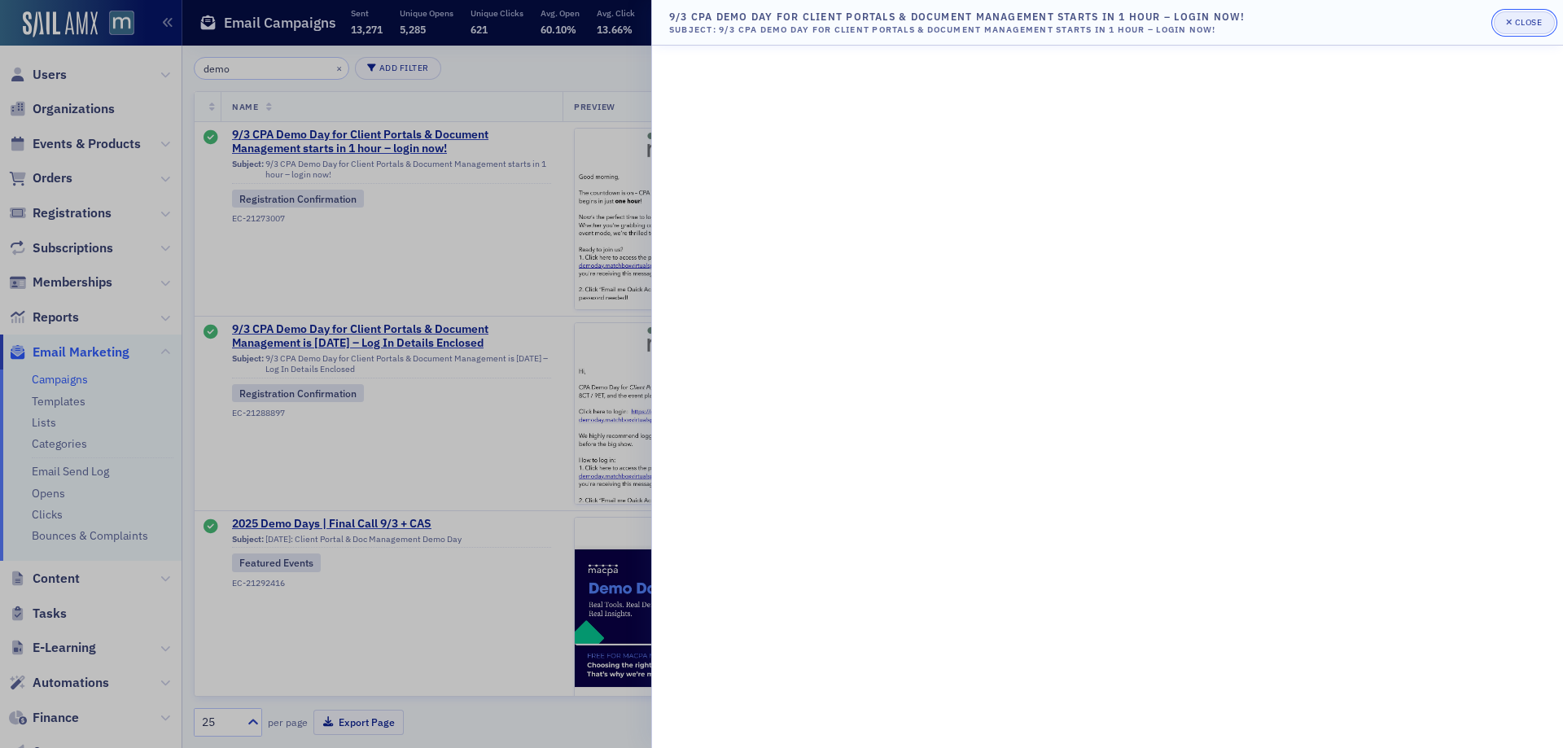
click at [1518, 18] on div "Close" at bounding box center [1529, 22] width 28 height 9
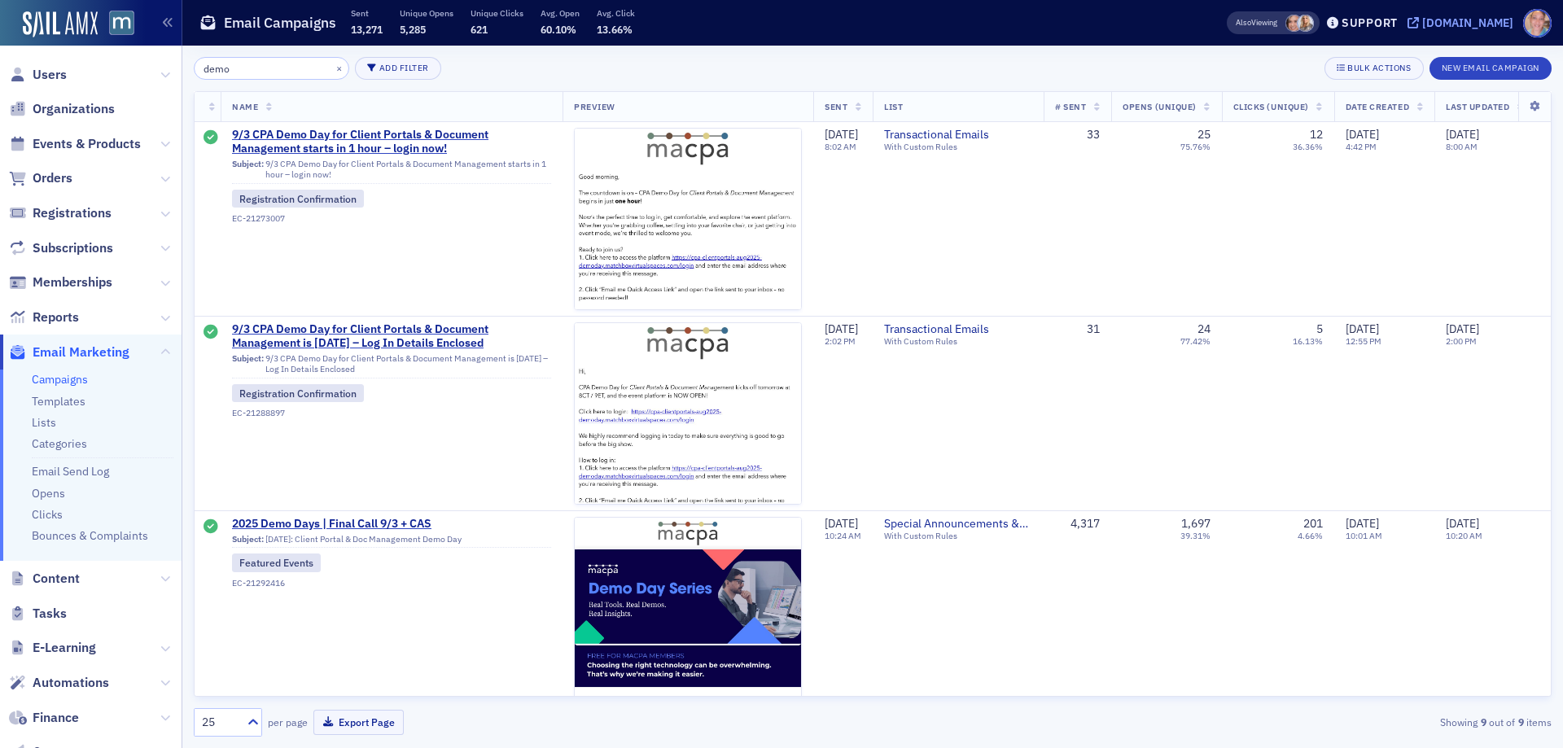
click at [1464, 25] on div "[DOMAIN_NAME]" at bounding box center [1467, 22] width 91 height 15
